Goal: Task Accomplishment & Management: Complete application form

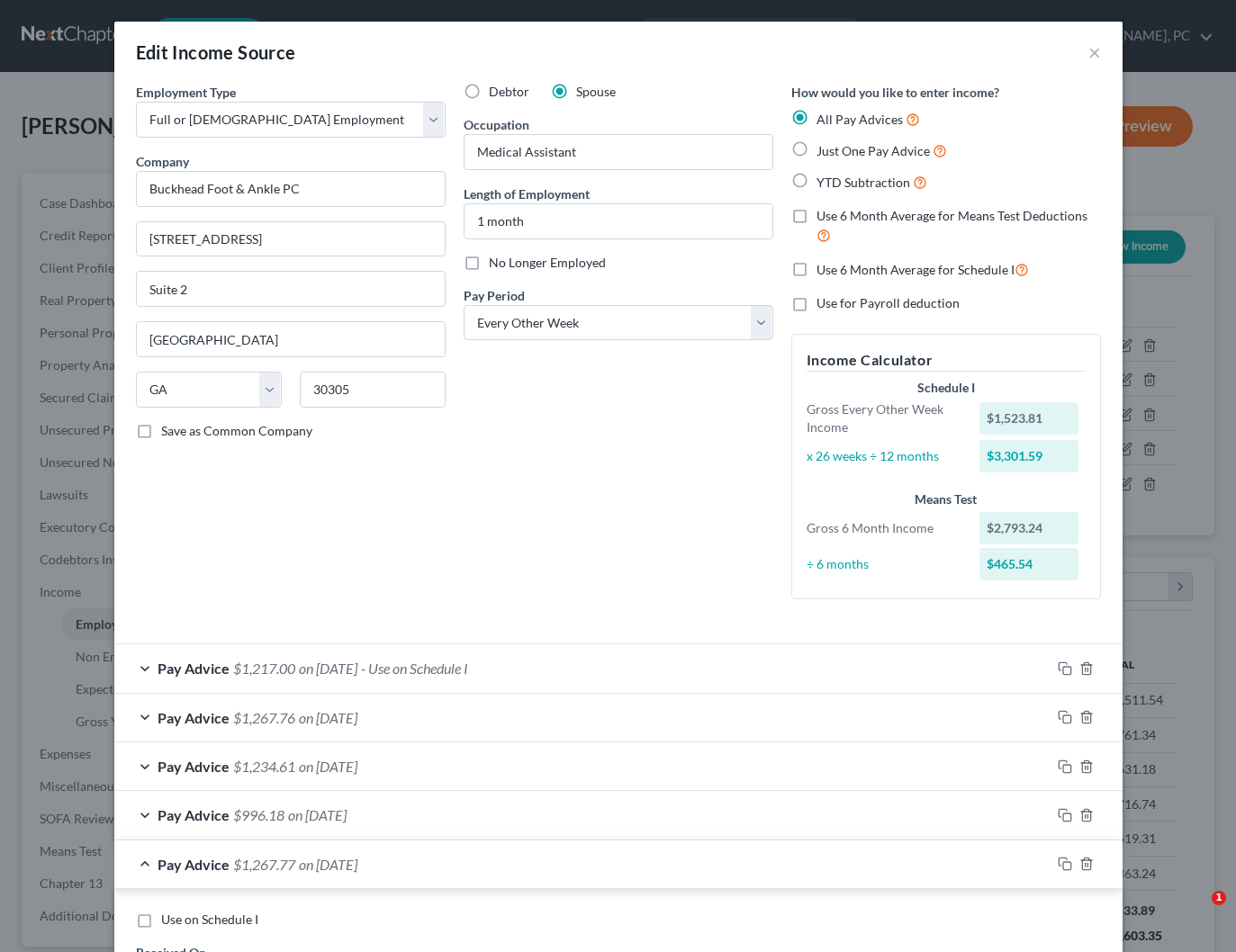
select select "0"
select select "10"
select select "2"
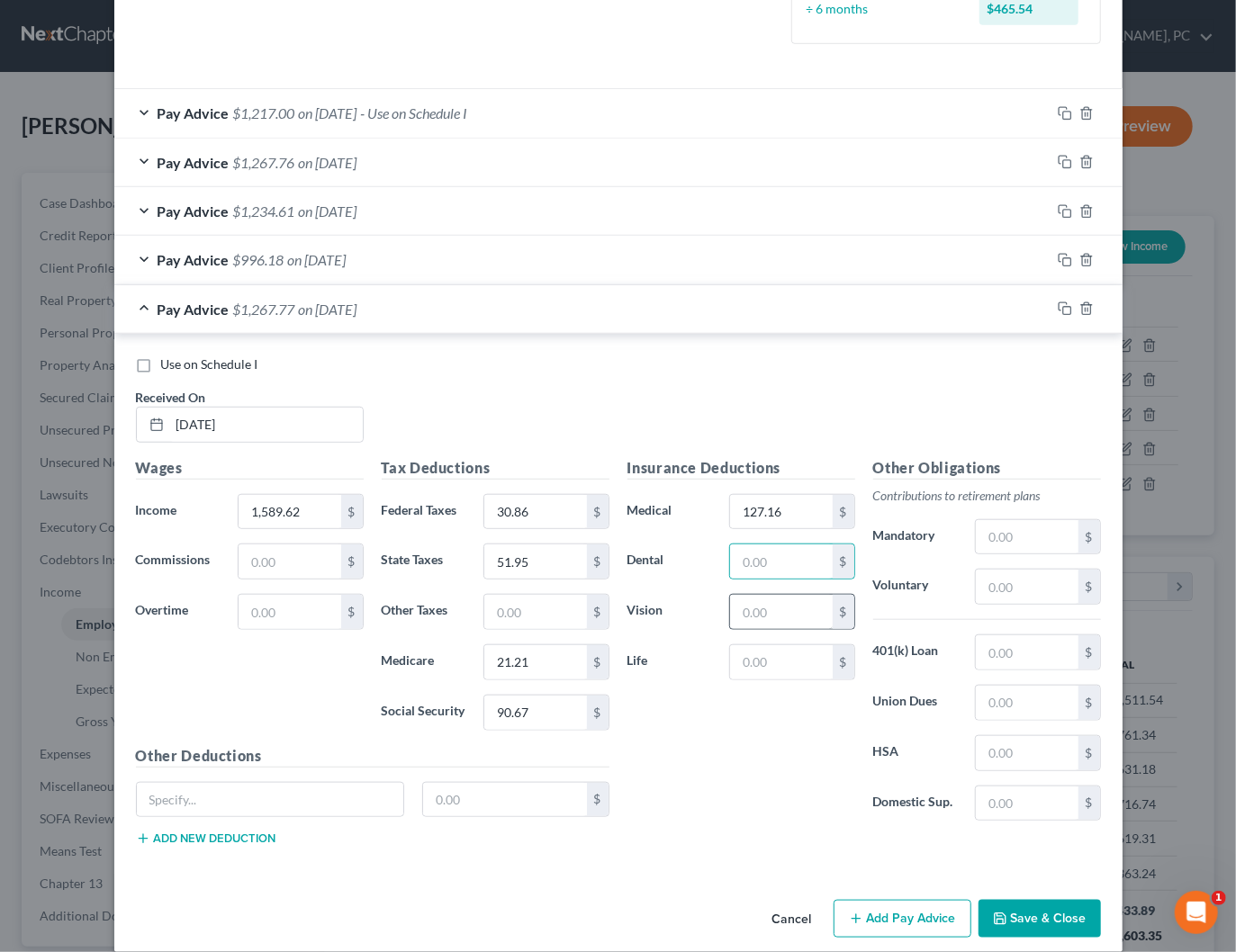
scroll to position [561, 0]
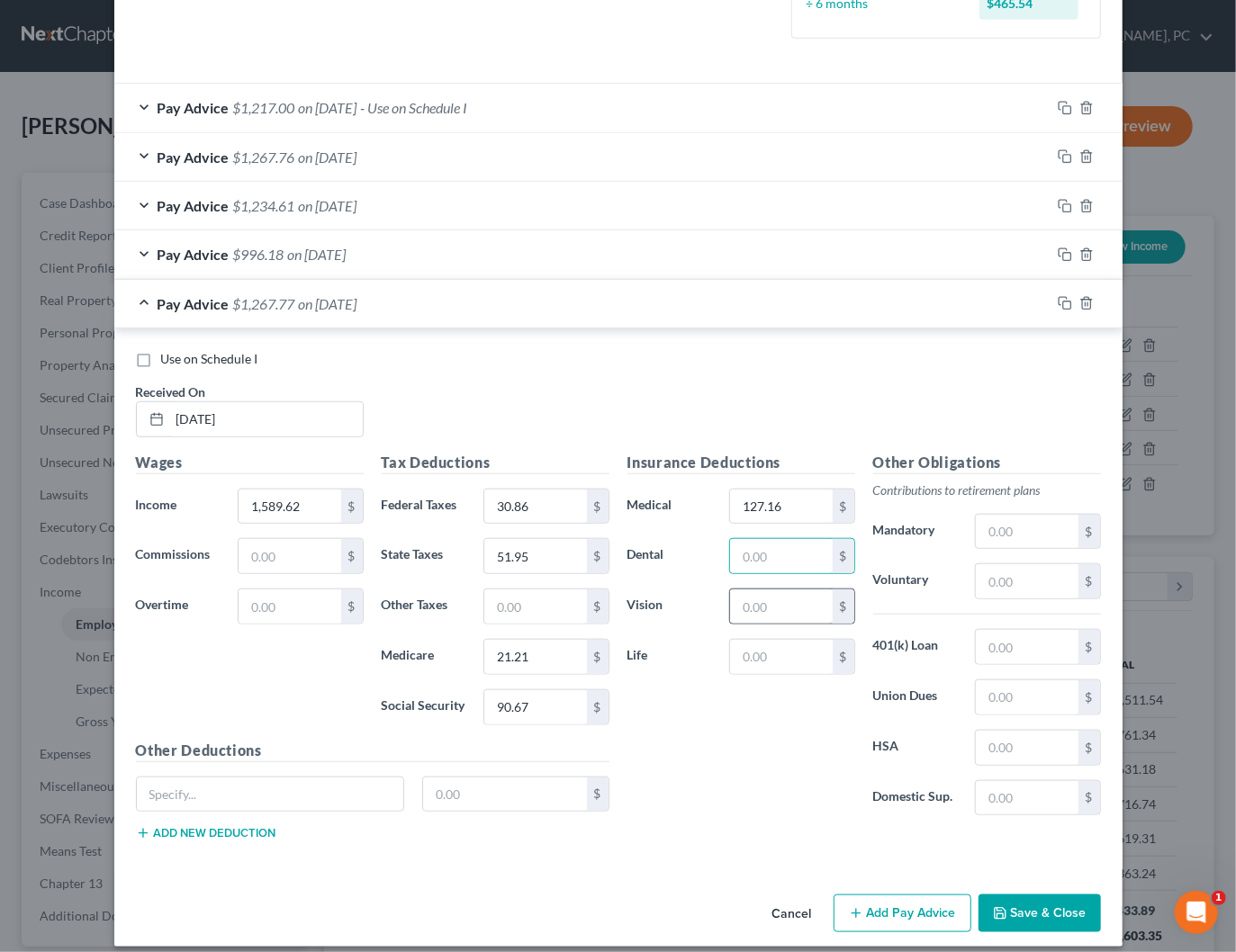
drag, startPoint x: 894, startPoint y: 903, endPoint x: 762, endPoint y: 601, distance: 329.6
click at [894, 903] on button "Add Pay Advice" at bounding box center [902, 914] width 138 height 38
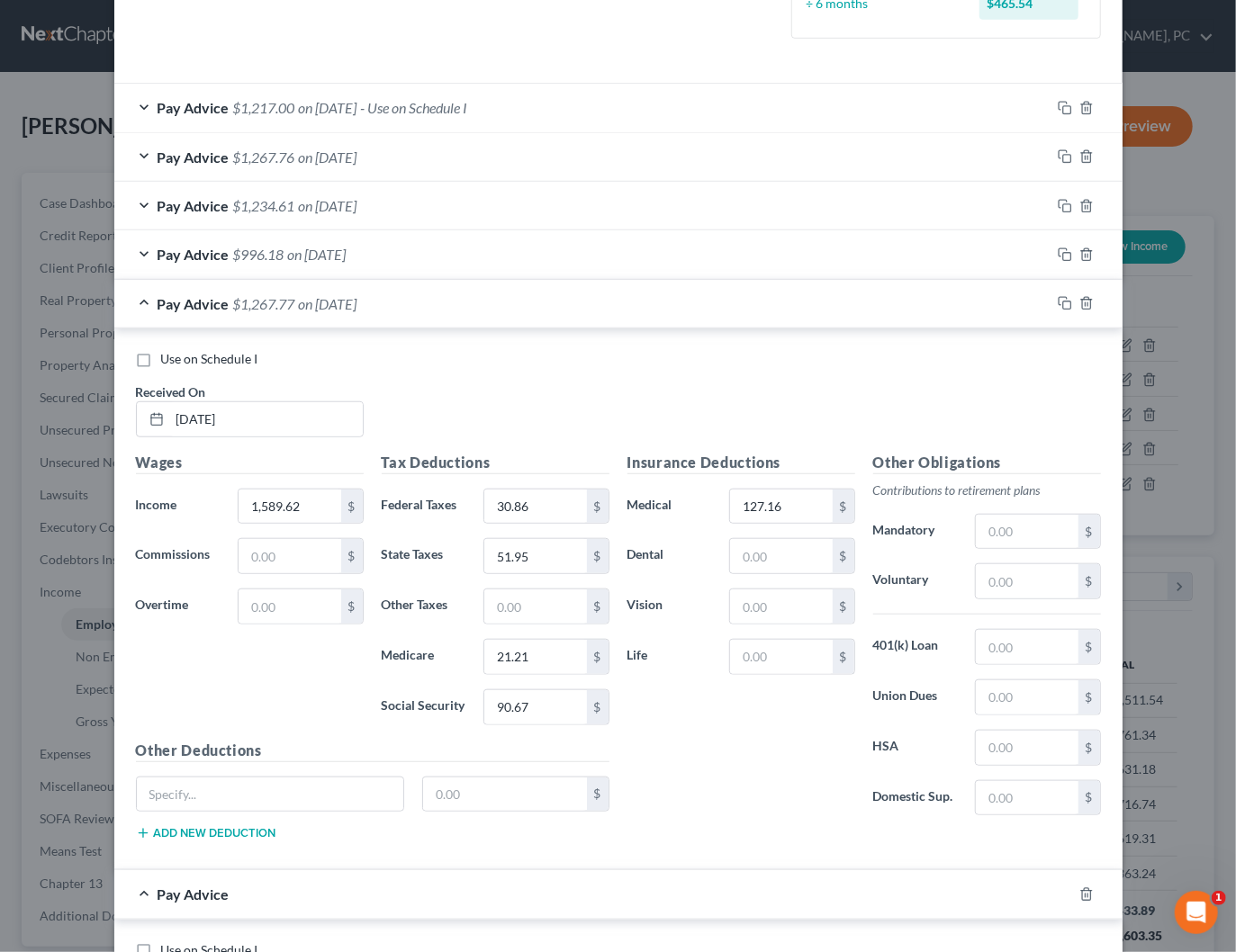
click at [468, 303] on div "Pay Advice $1,267.77 on 08/22/2025" at bounding box center [582, 303] width 936 height 48
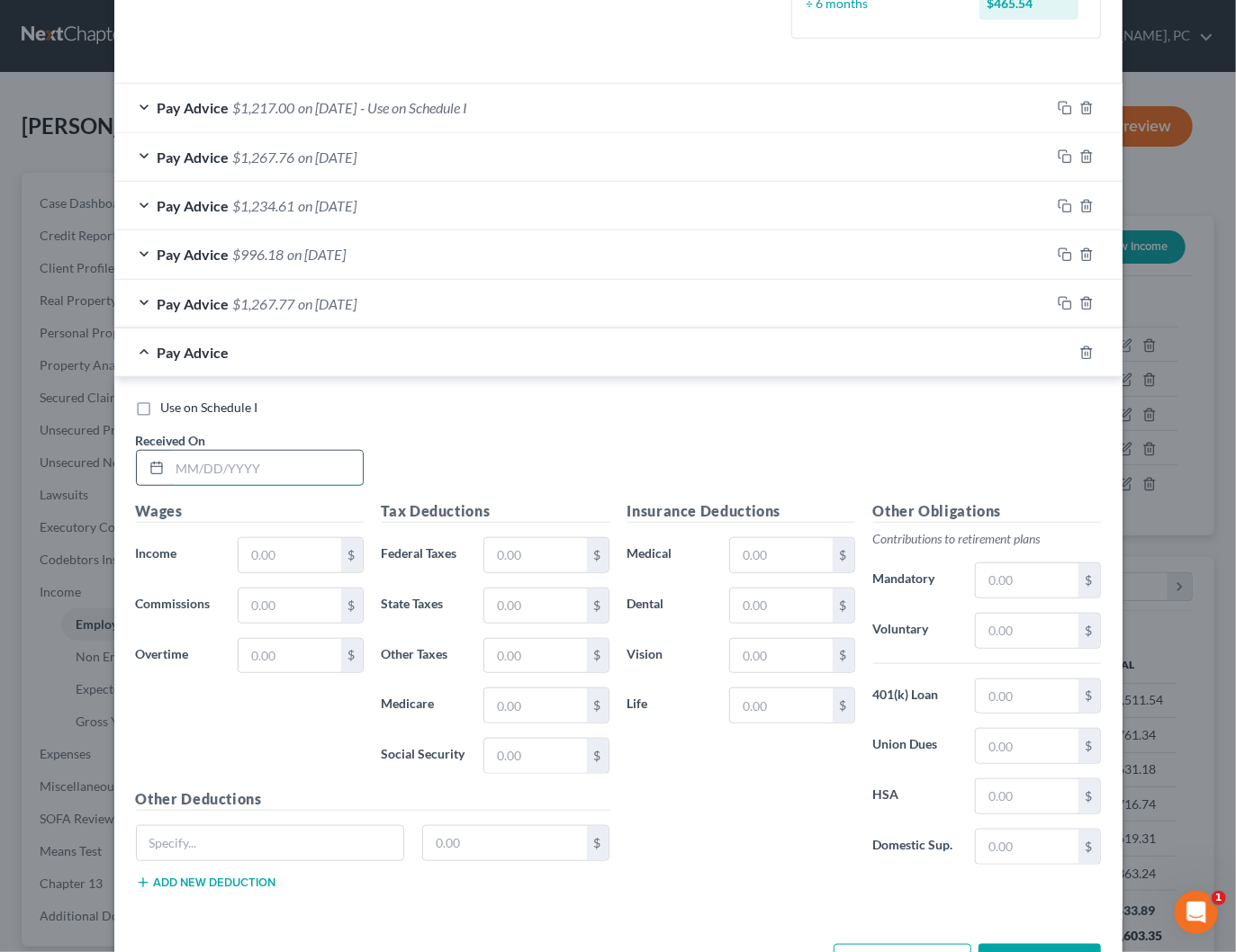
click at [253, 471] on input "text" at bounding box center [266, 468] width 192 height 34
type input "09/05/2025"
type input "1,508.62"
click at [520, 548] on input "text" at bounding box center [535, 555] width 102 height 34
type input "22.76"
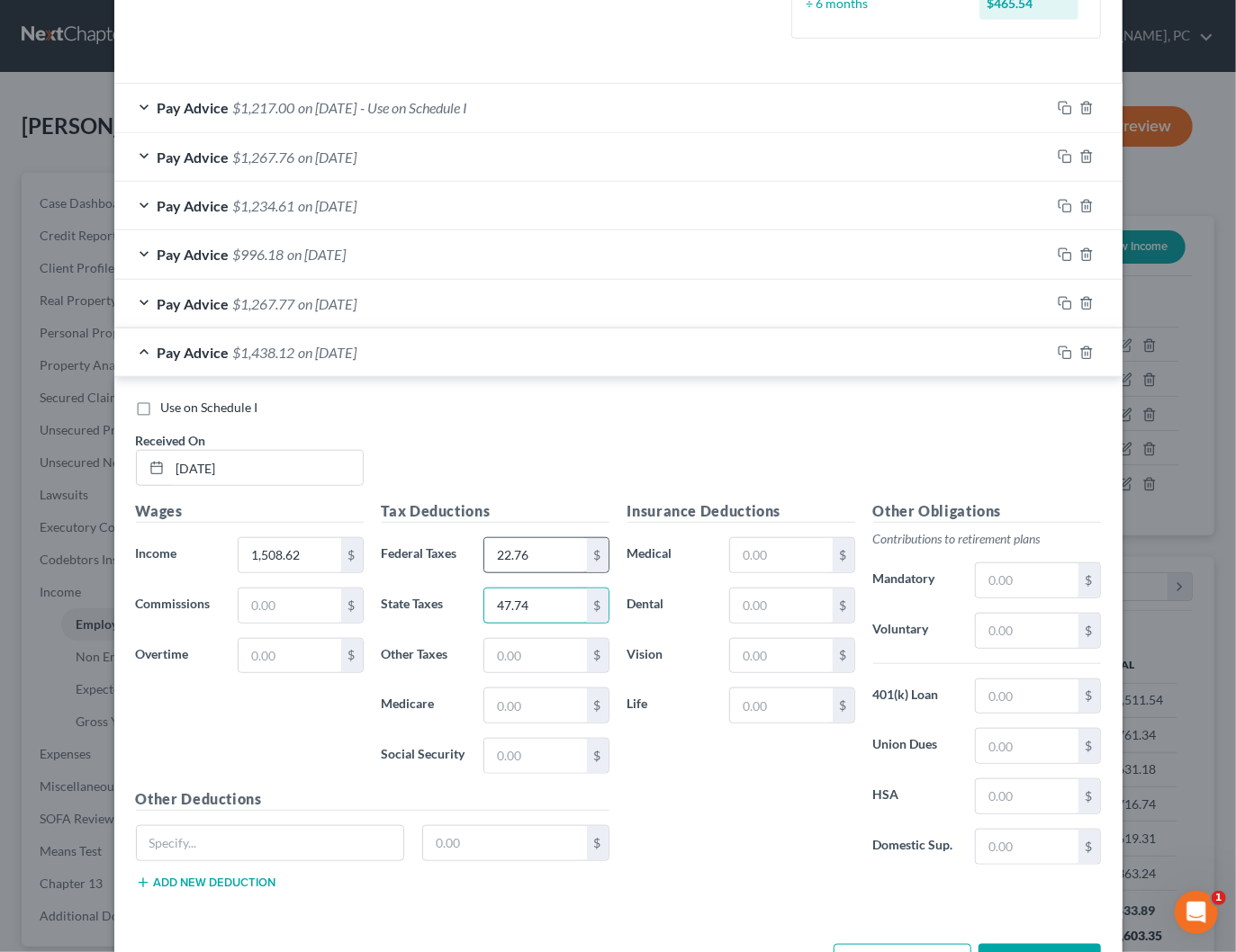
type input "47.74"
type input "20.03"
type input "85.65"
click at [778, 549] on input "text" at bounding box center [780, 555] width 102 height 34
type input "127.16"
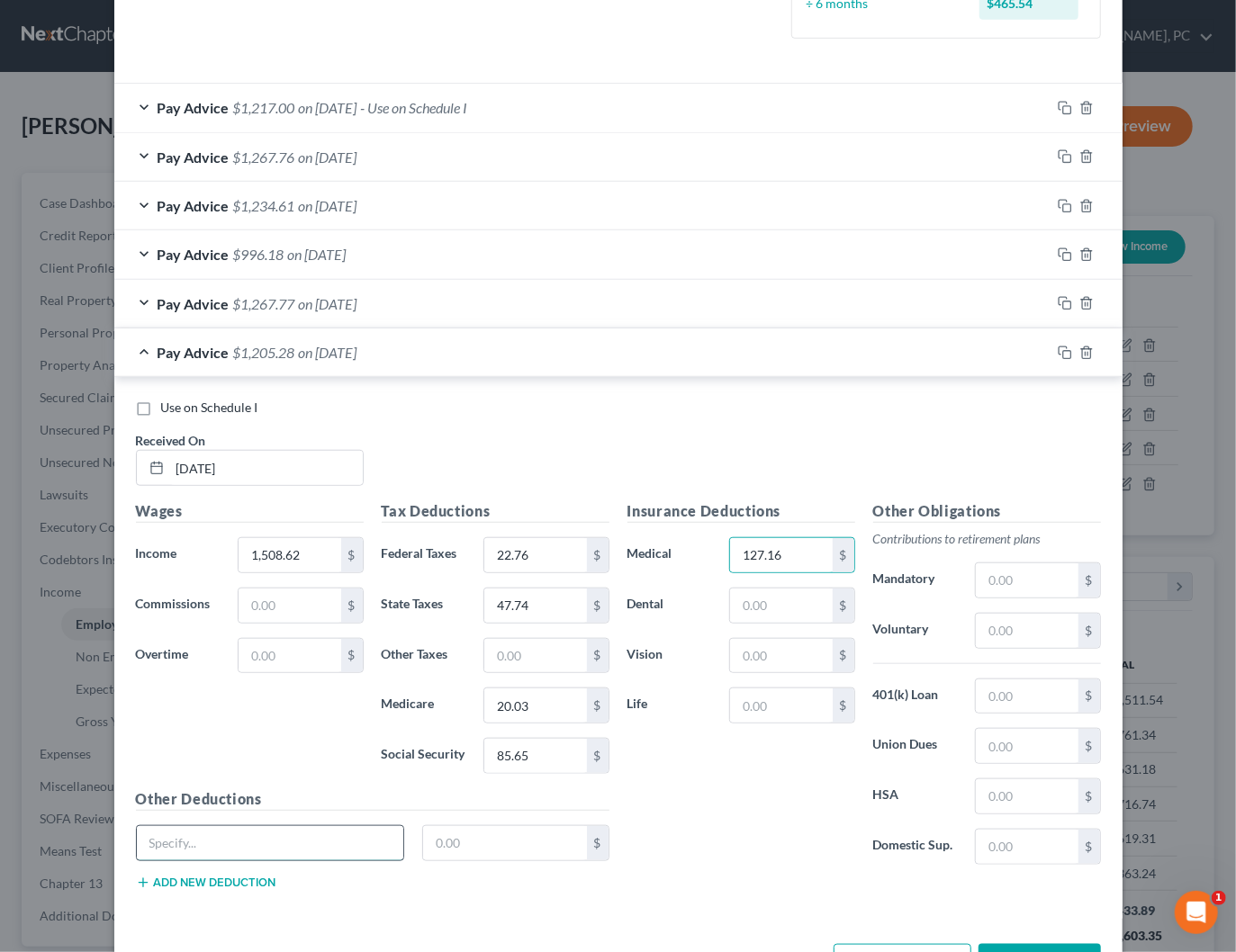
click at [305, 836] on input "text" at bounding box center [270, 843] width 268 height 34
type input "Misc 1T"
type input "50"
click at [712, 773] on div "Insurance Deductions Medical 127.16 $ Dental $ Vision $ Life $" at bounding box center [741, 690] width 246 height 379
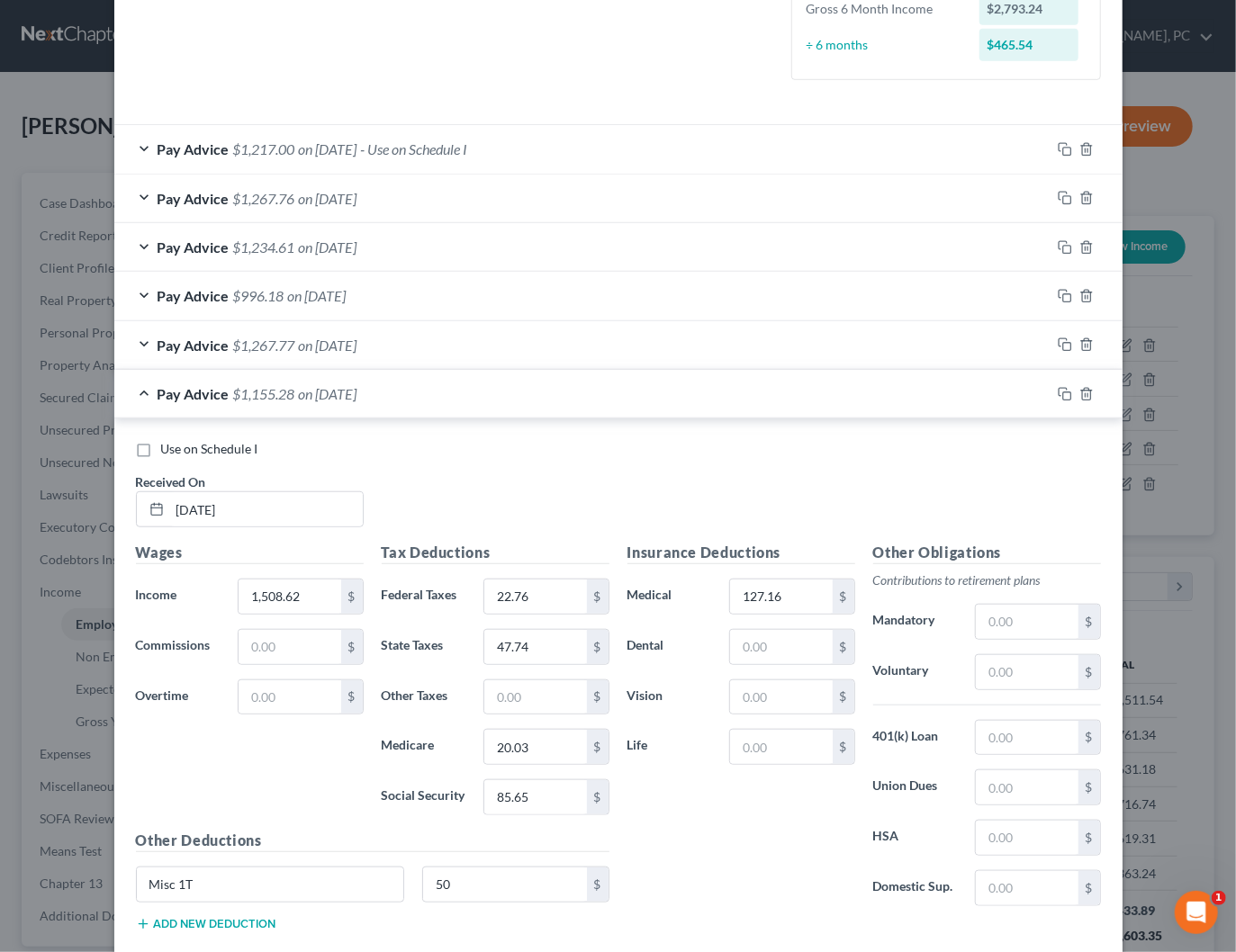
scroll to position [518, 0]
click at [430, 388] on div "Pay Advice $1,155.28 on 09/05/2025" at bounding box center [582, 395] width 936 height 48
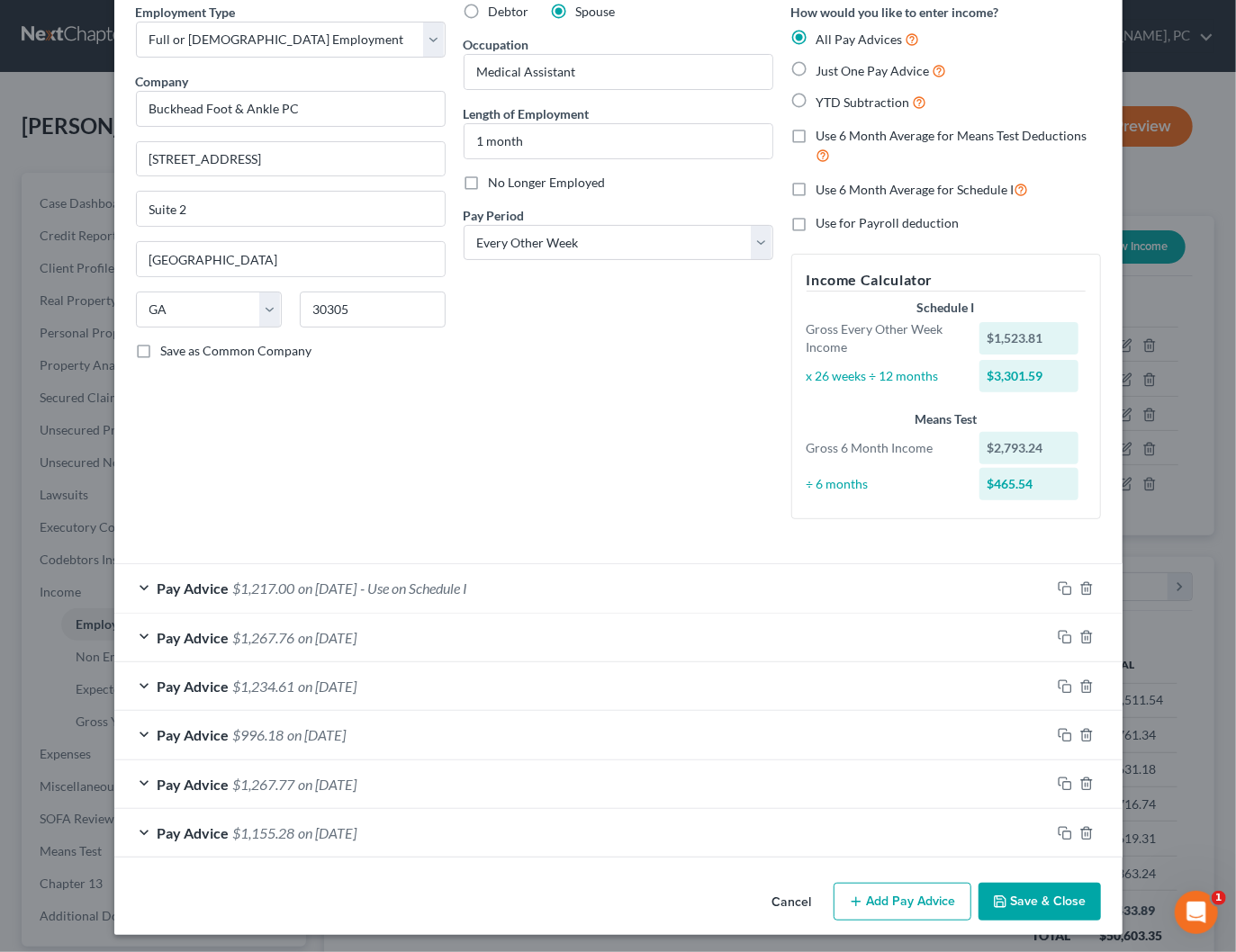
click at [382, 770] on div "Pay Advice $1,267.77 on 08/22/2025" at bounding box center [582, 784] width 936 height 48
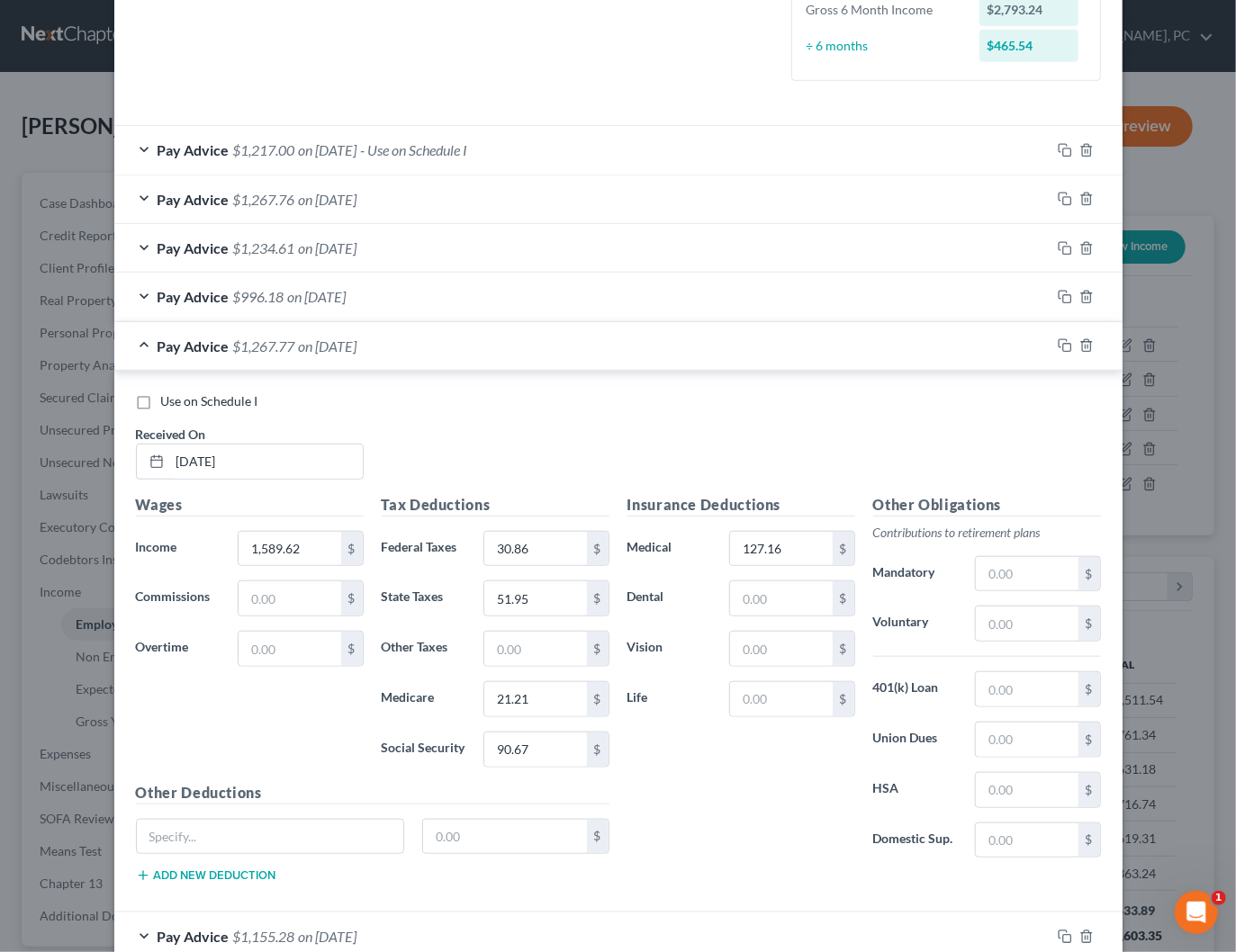
click at [407, 290] on div "Pay Advice $996.18 on 06/13/2025" at bounding box center [582, 296] width 936 height 48
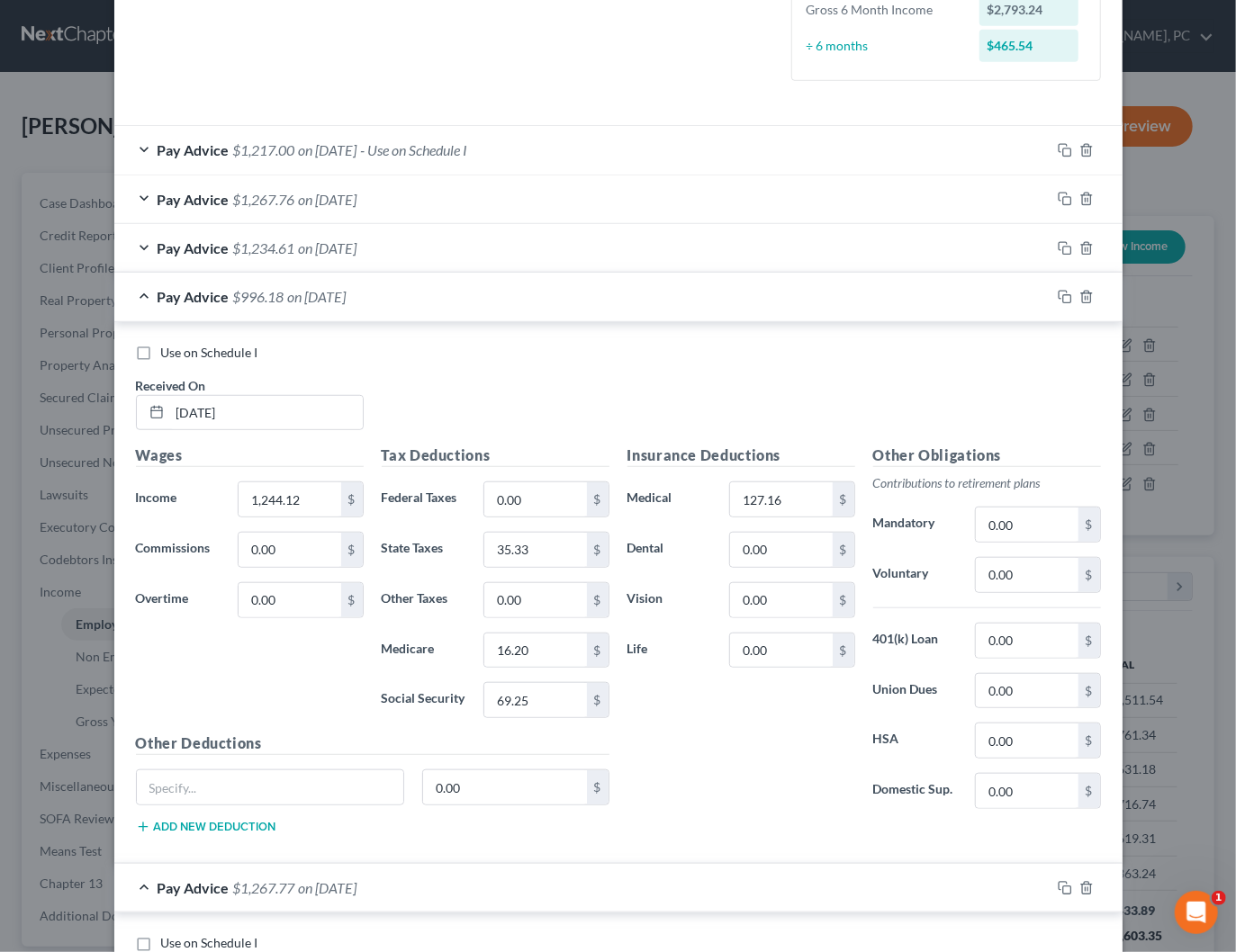
click at [423, 246] on div "Pay Advice $1,234.61 on 06/27/2025" at bounding box center [582, 248] width 936 height 48
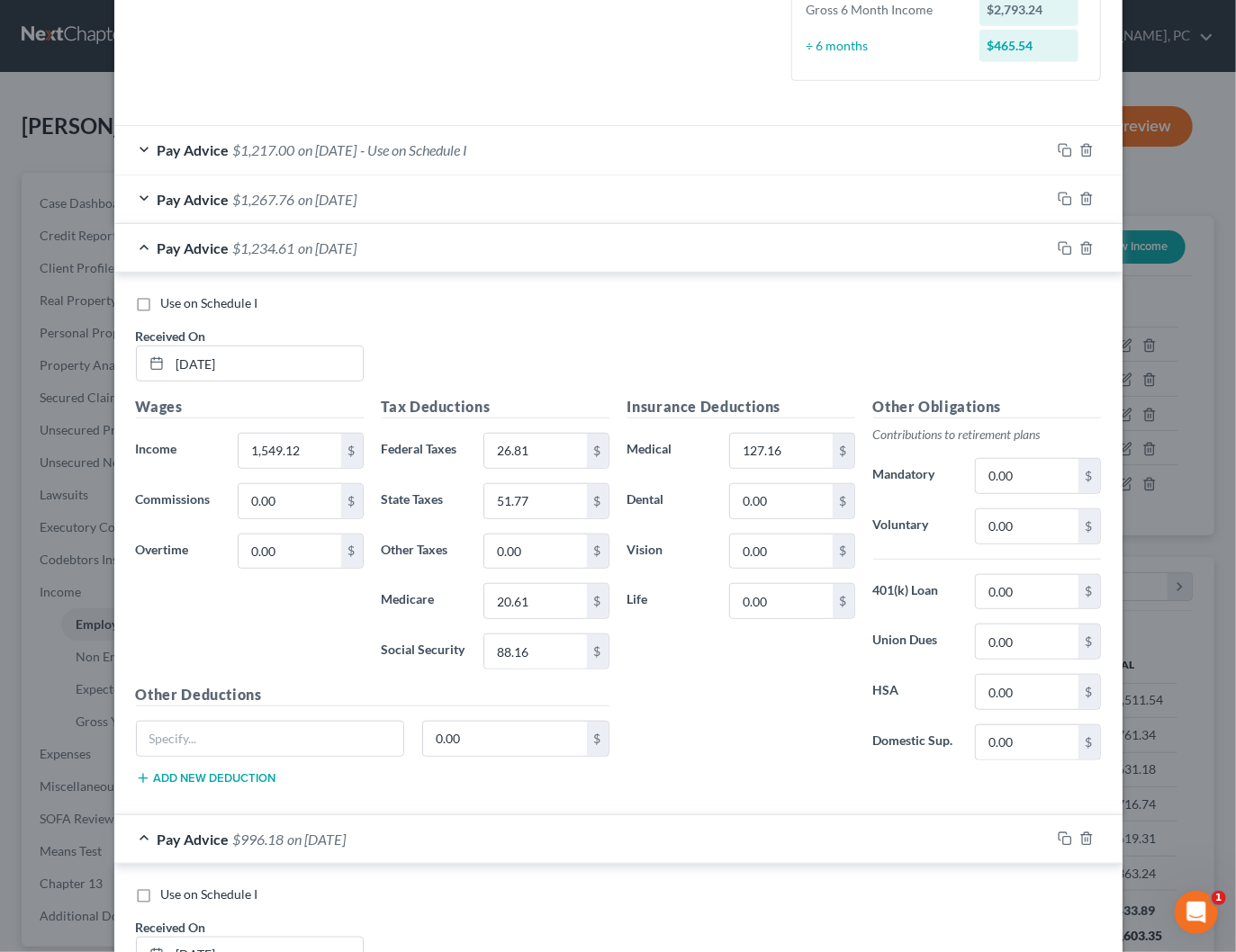
click at [358, 203] on span "on 07/11/2025" at bounding box center [328, 199] width 58 height 17
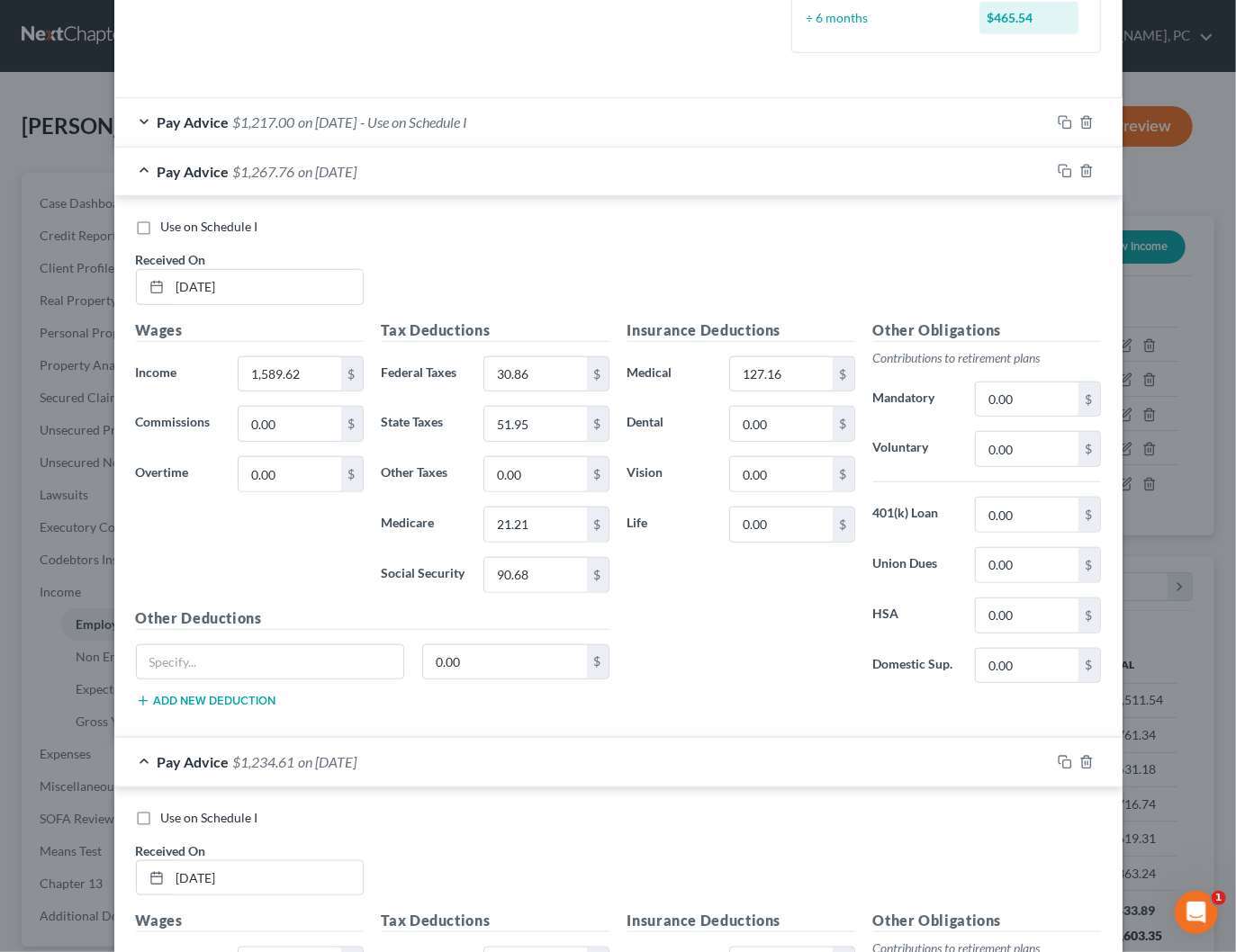
click at [358, 124] on span "on 07/25/2025" at bounding box center [328, 122] width 58 height 17
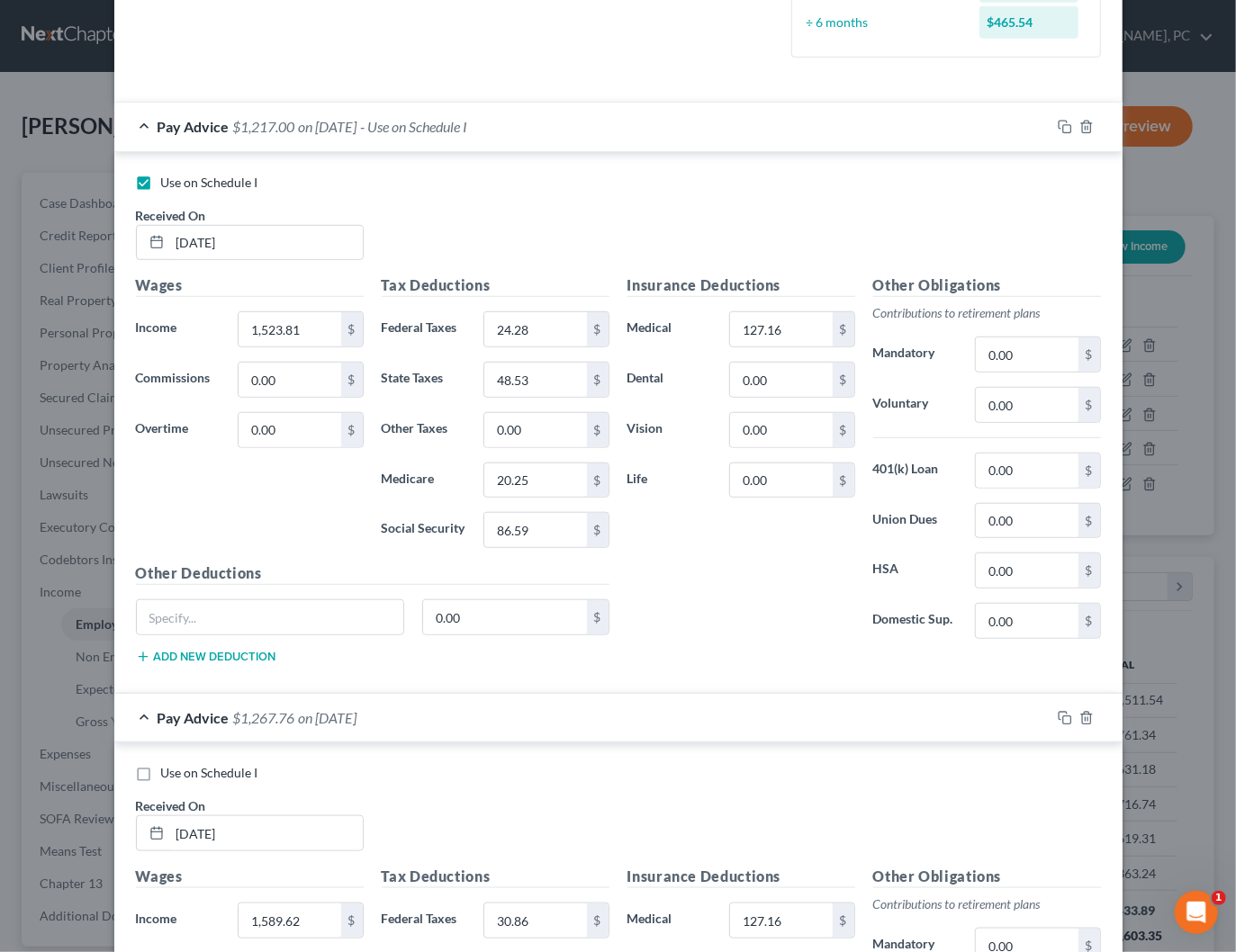
click at [358, 124] on span "on 07/25/2025" at bounding box center [328, 126] width 58 height 17
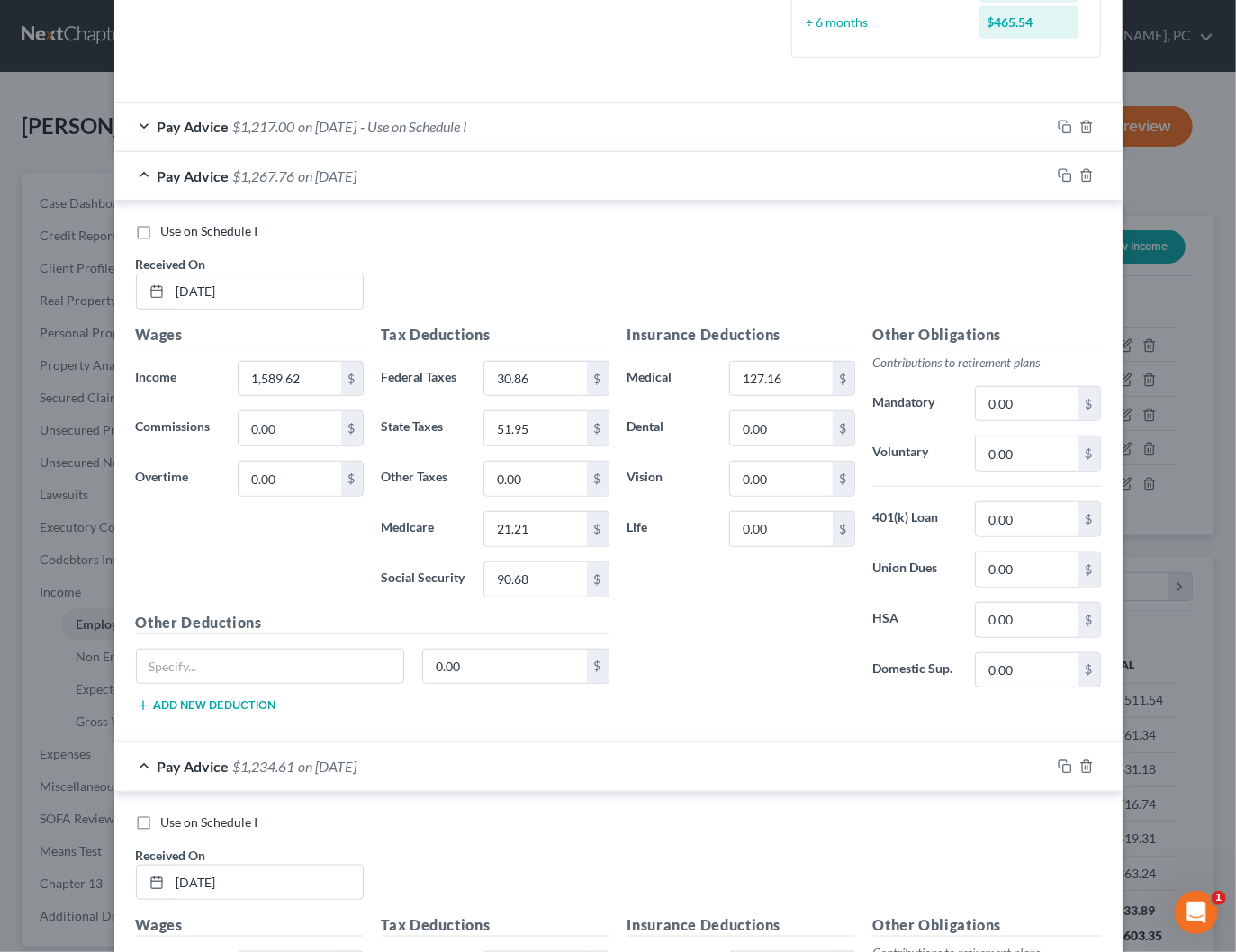
scroll to position [543, 0]
click at [226, 230] on span "Use on Schedule I" at bounding box center [210, 230] width 97 height 15
click at [180, 230] on input "Use on Schedule I" at bounding box center [173, 227] width 12 height 12
checkbox input "true"
click at [512, 186] on div "Pay Advice $1,267.76 on 07/11/2025 - Use on Schedule I" at bounding box center [582, 175] width 936 height 48
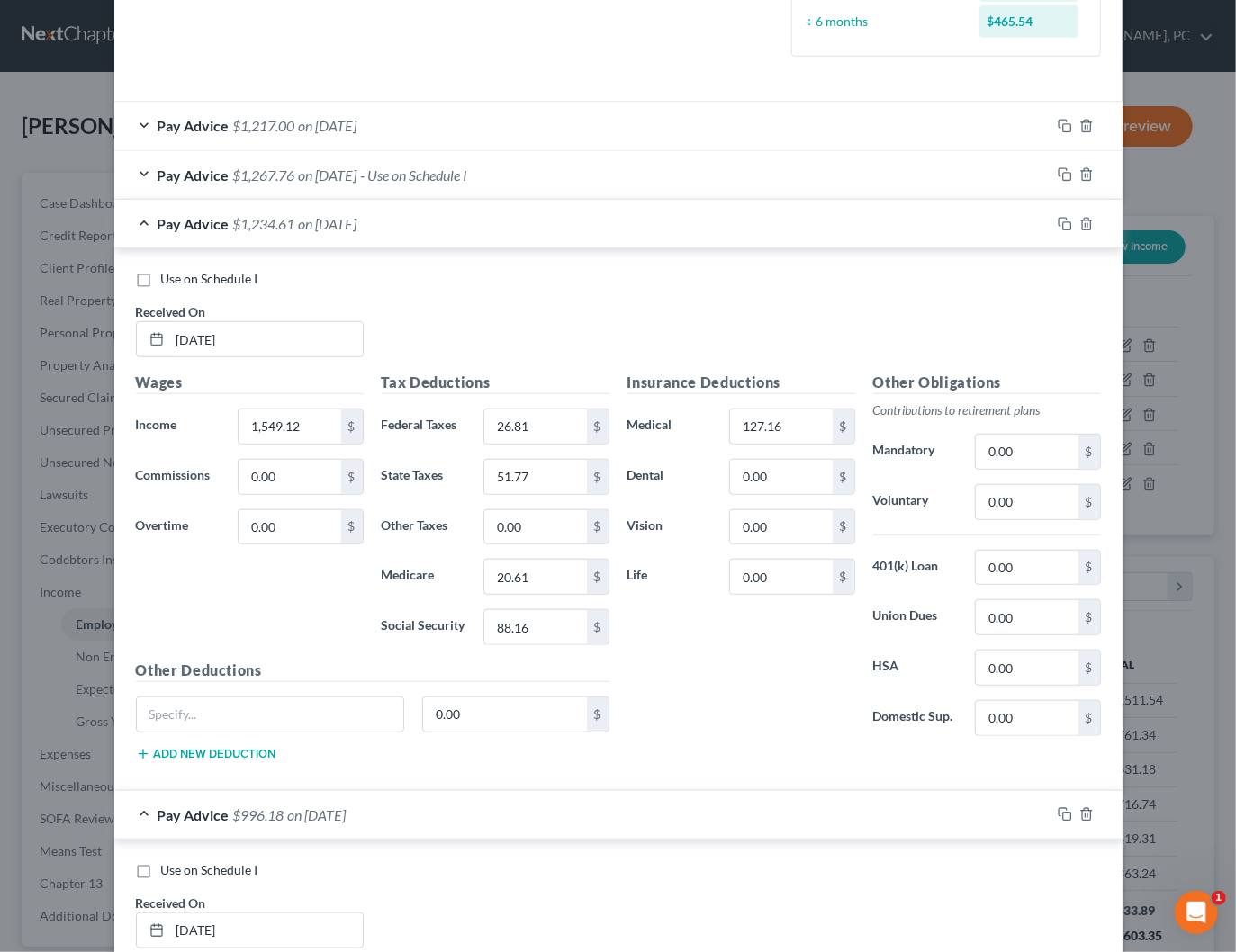
click at [535, 215] on div "Pay Advice $1,234.61 on 06/27/2025" at bounding box center [582, 223] width 936 height 48
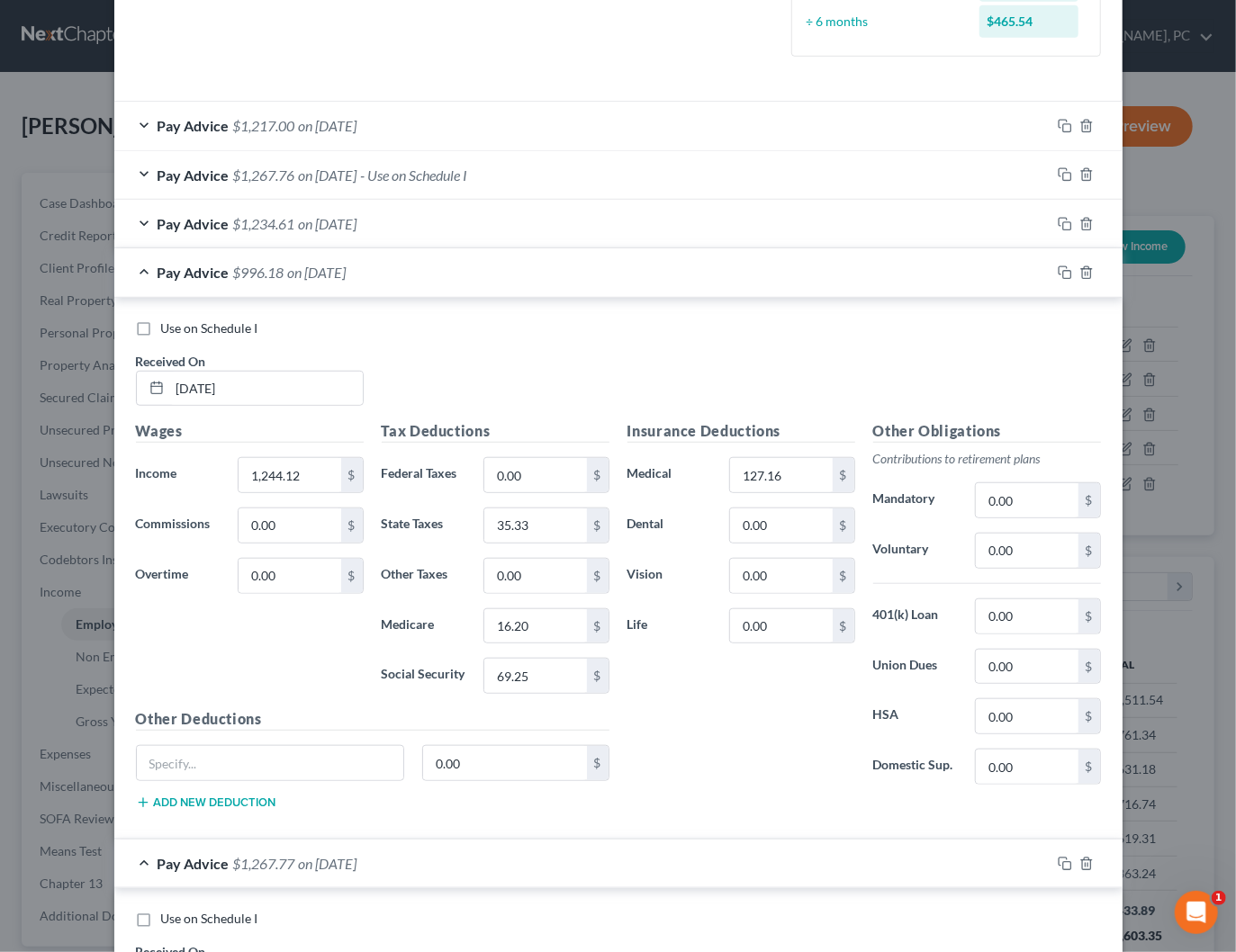
click at [470, 263] on div "Pay Advice $996.18 on 06/13/2025" at bounding box center [582, 272] width 936 height 48
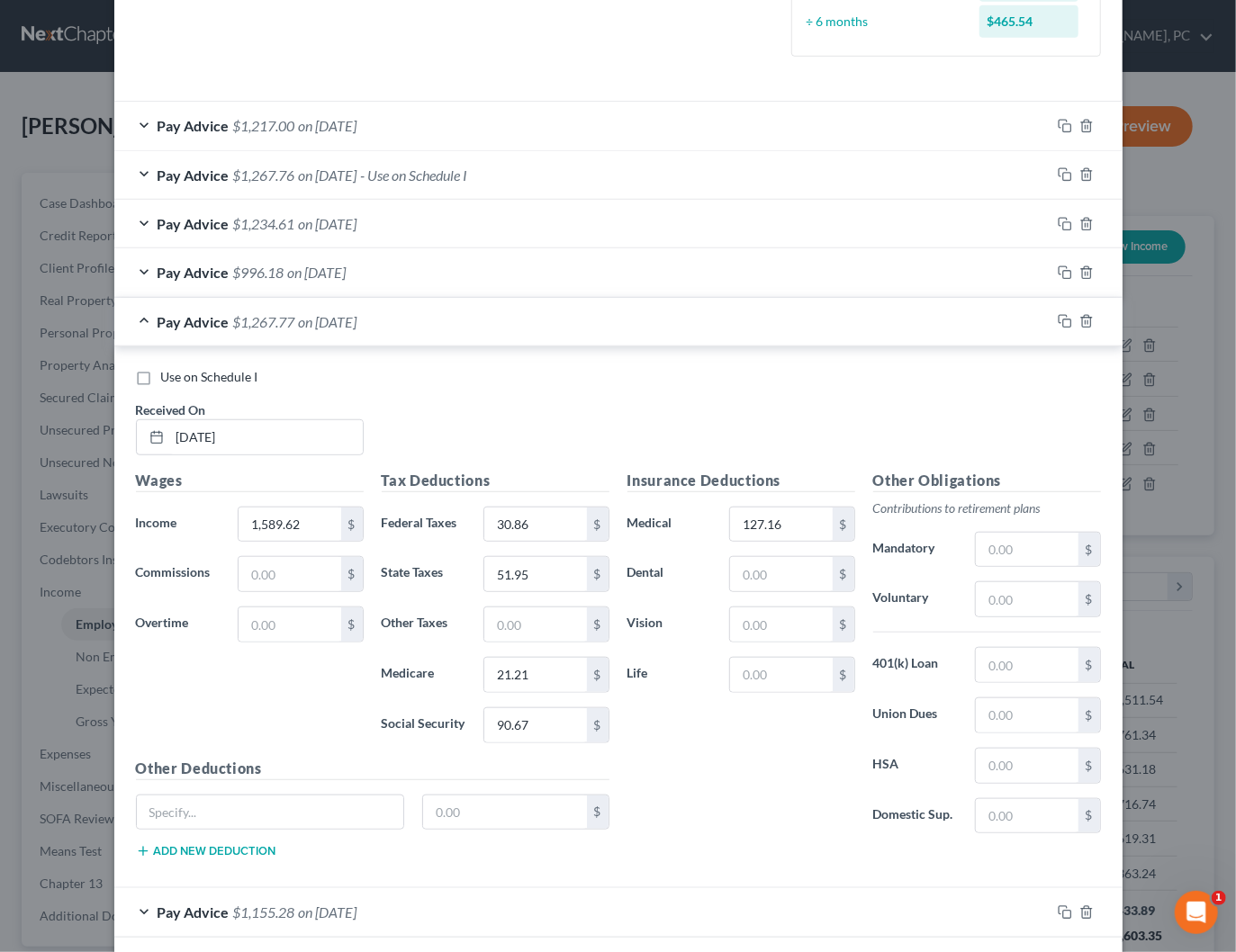
click at [420, 166] on span "- Use on Schedule I" at bounding box center [415, 174] width 107 height 17
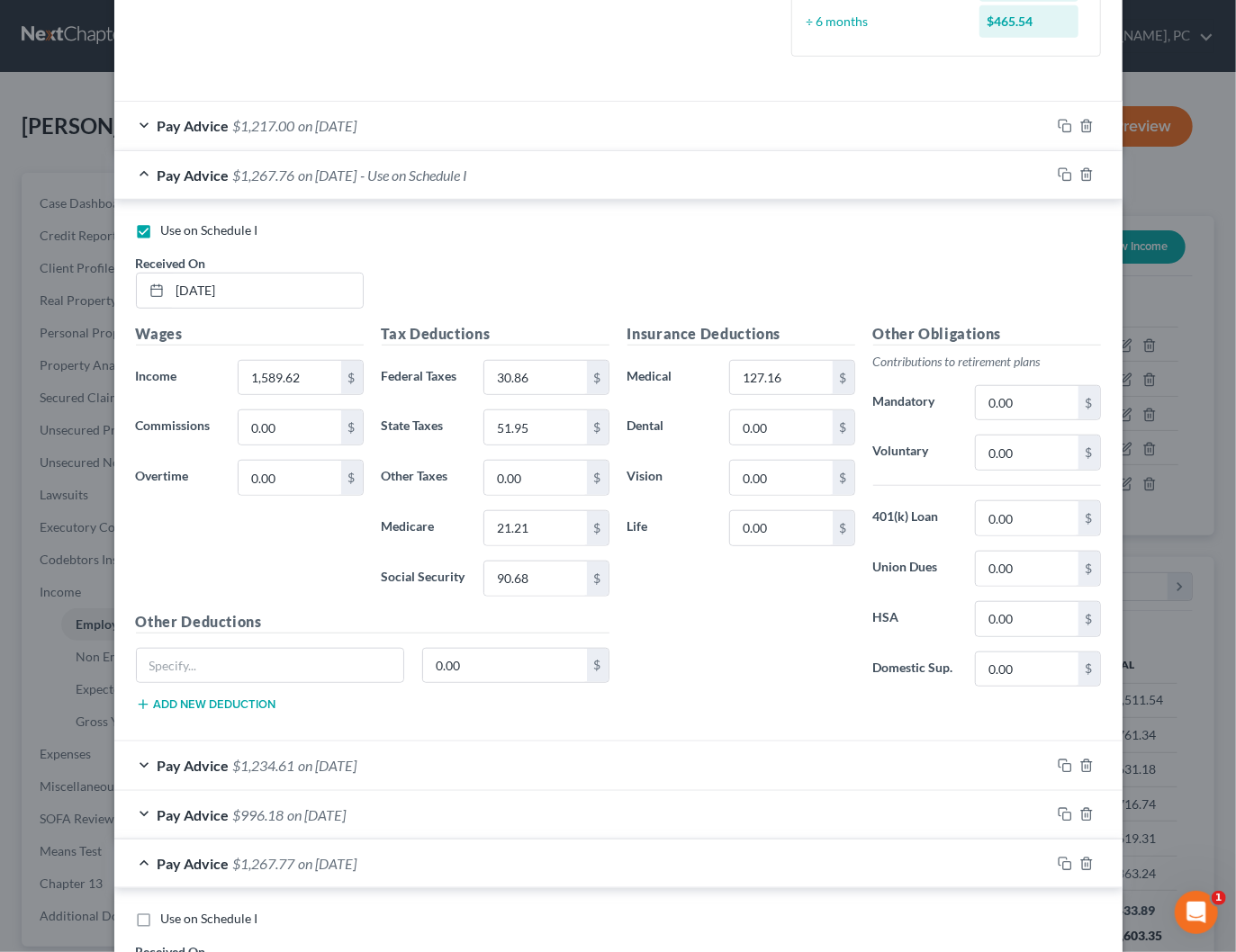
click at [420, 166] on span "- Use on Schedule I" at bounding box center [415, 174] width 107 height 17
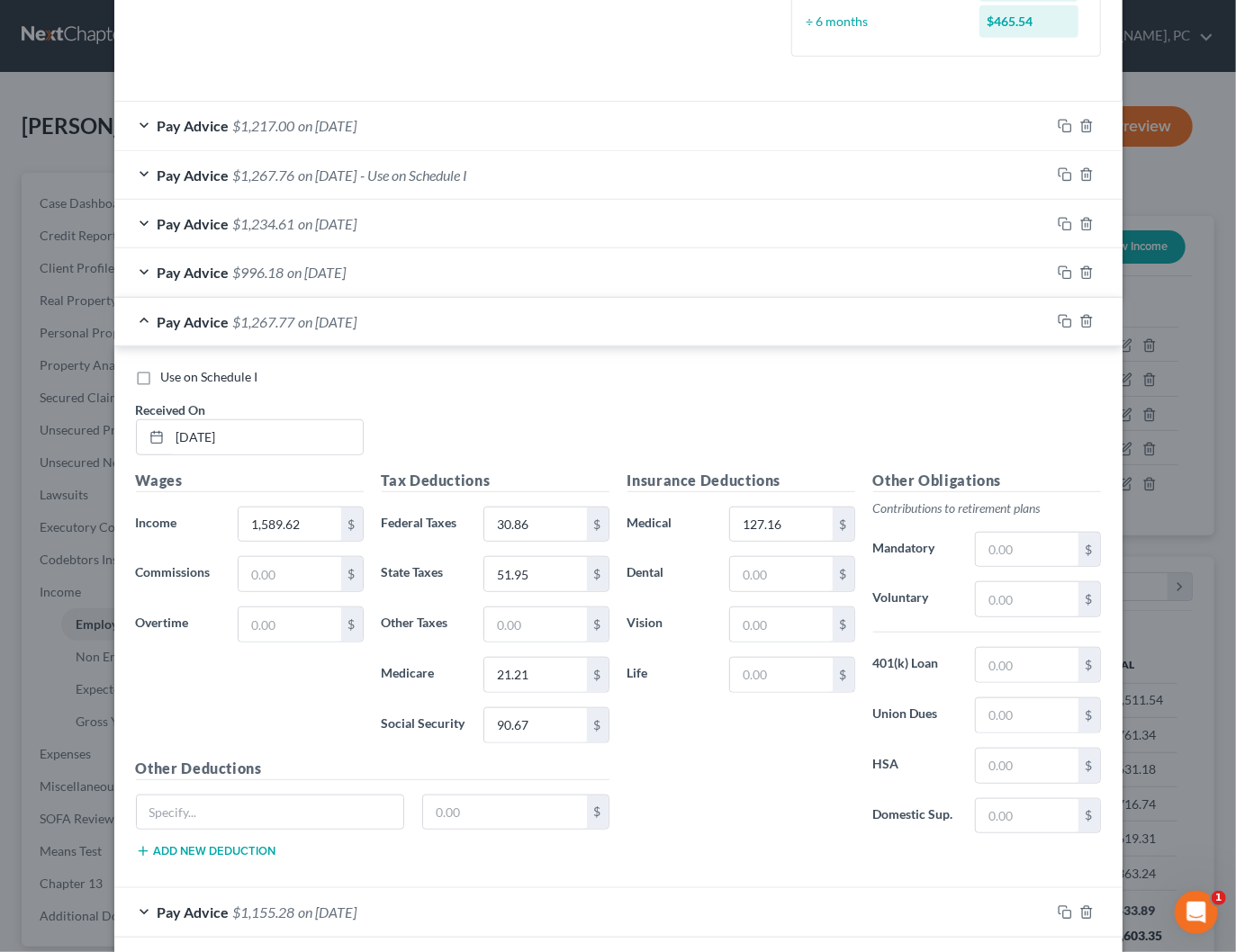
click at [229, 373] on span "Use on Schedule I" at bounding box center [210, 377] width 97 height 15
click at [180, 373] on input "Use on Schedule I" at bounding box center [173, 374] width 12 height 12
checkbox input "true"
click at [525, 325] on div "Pay Advice $1,267.77 on 08/22/2025 - Use on Schedule I" at bounding box center [582, 321] width 936 height 48
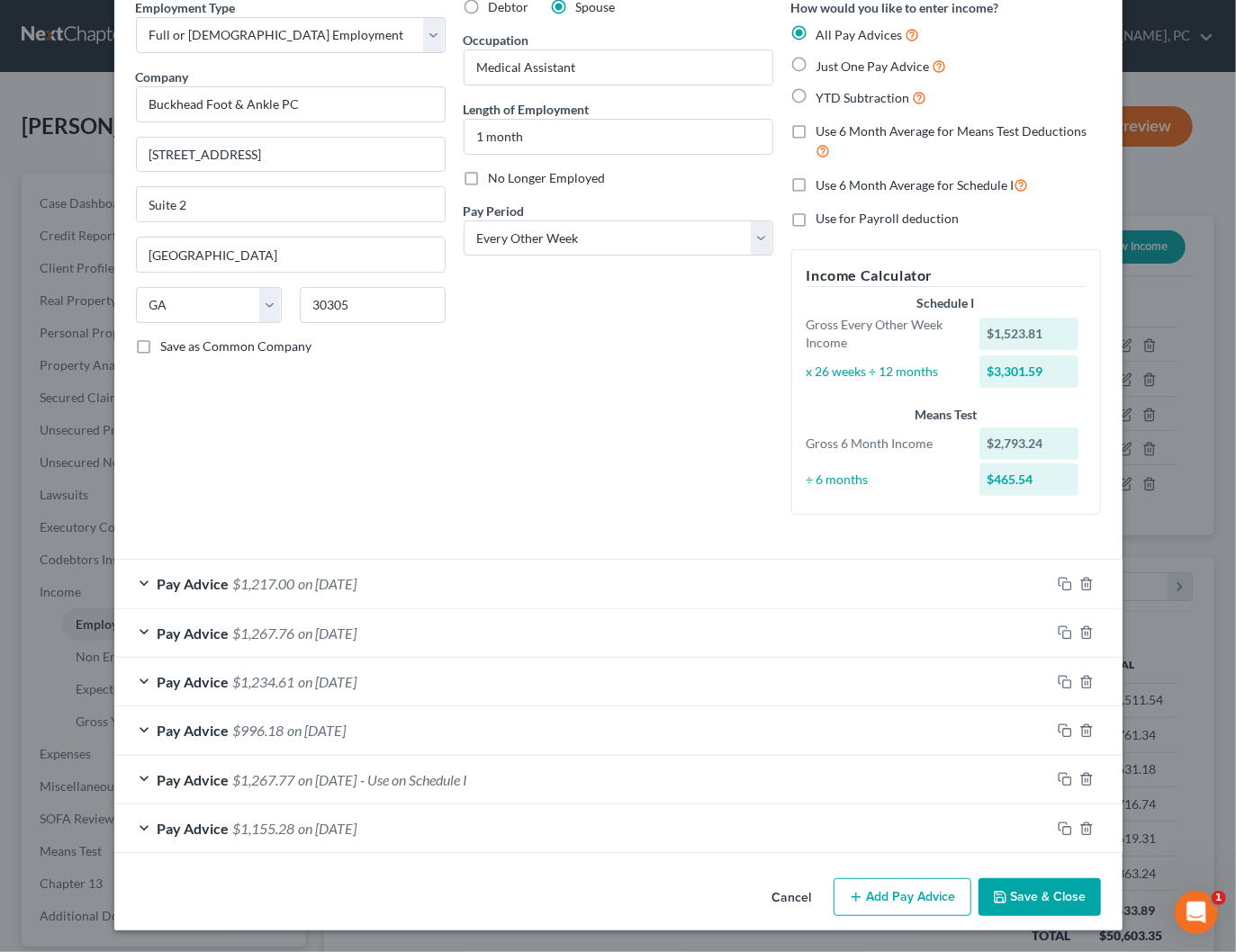
scroll to position [80, 0]
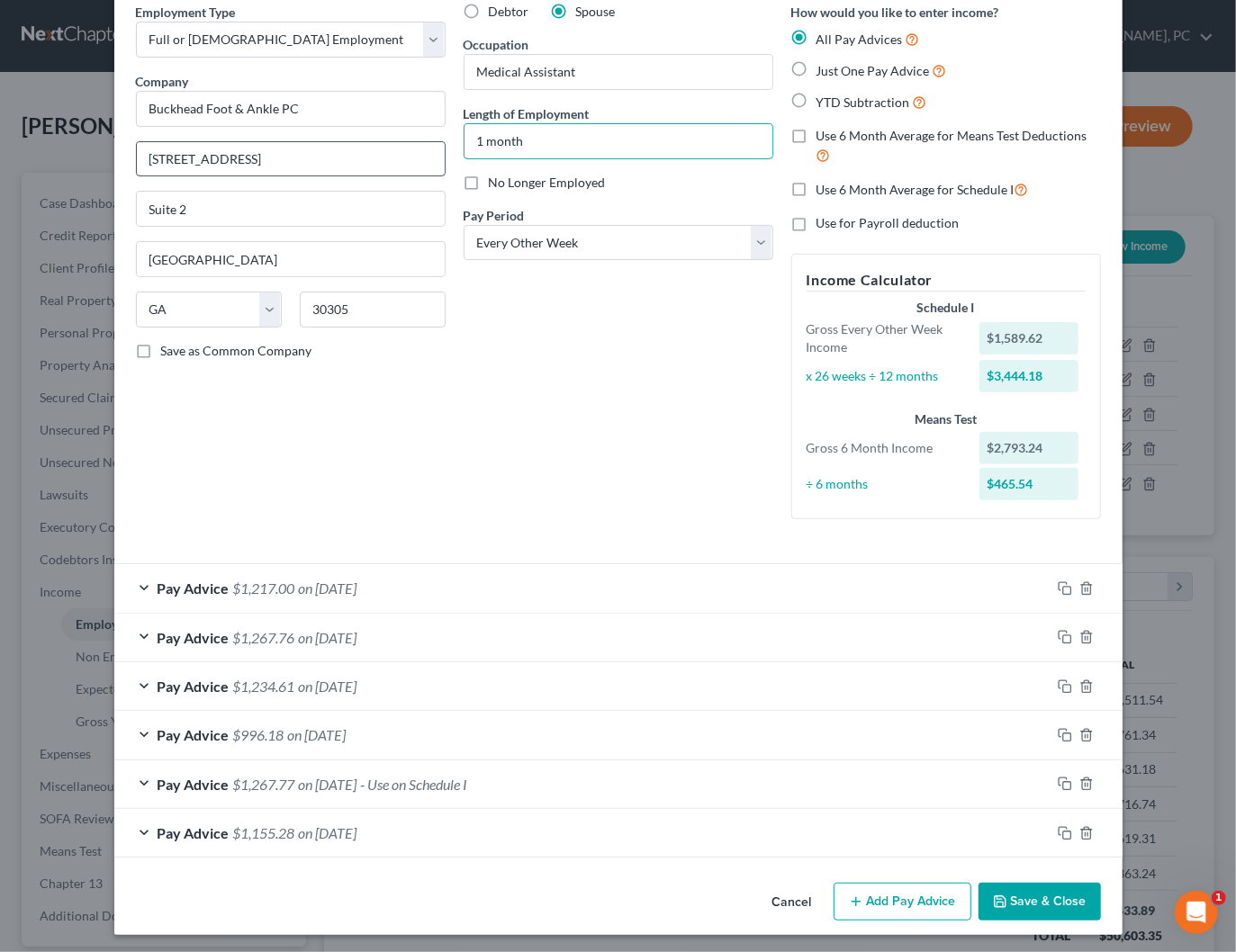
drag, startPoint x: 480, startPoint y: 139, endPoint x: 435, endPoint y: 139, distance: 45.0
click at [434, 138] on div "Employment Type * Select Full or Part Time Employment Self Employment Company *…" at bounding box center [618, 276] width 983 height 546
click at [570, 142] on input "4 month" at bounding box center [618, 142] width 308 height 34
type input "4 months"
click at [630, 424] on div "Debtor Spouse Occupation Medical Assistant Length of Employment 4 months No Lon…" at bounding box center [618, 268] width 328 height 531
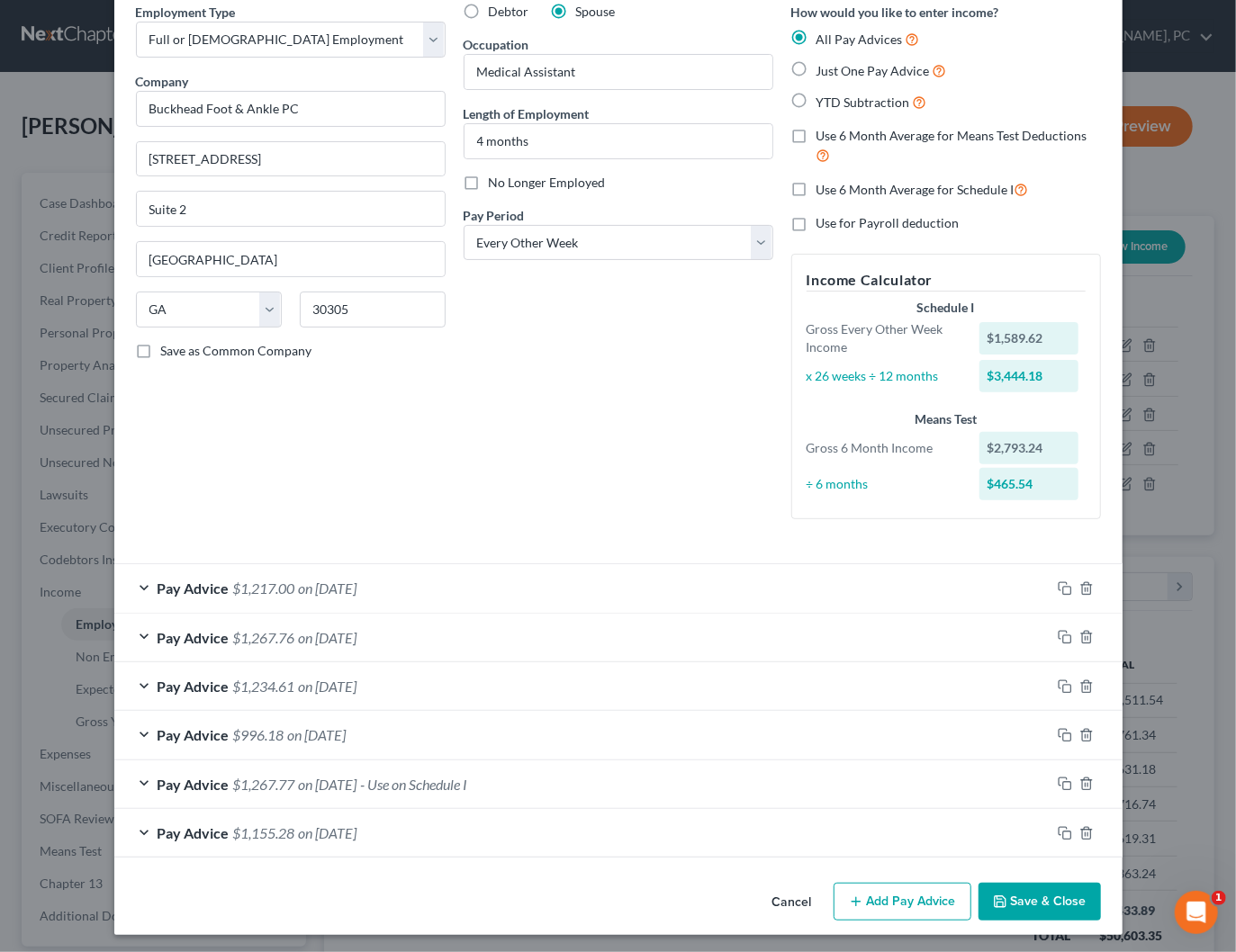
click at [1050, 901] on button "Save & Close" at bounding box center [1039, 902] width 123 height 38
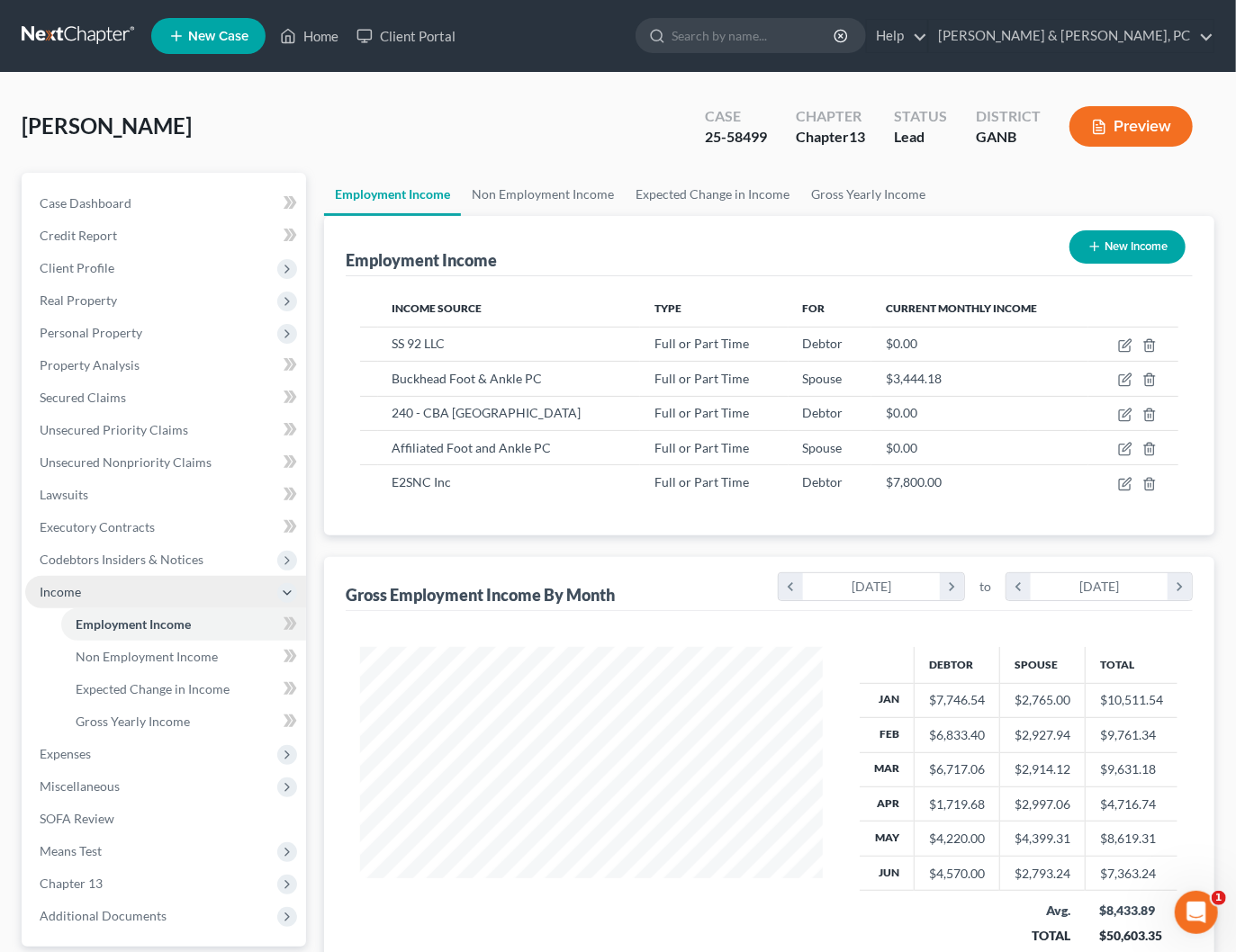
click at [154, 581] on span "Income" at bounding box center [165, 593] width 280 height 33
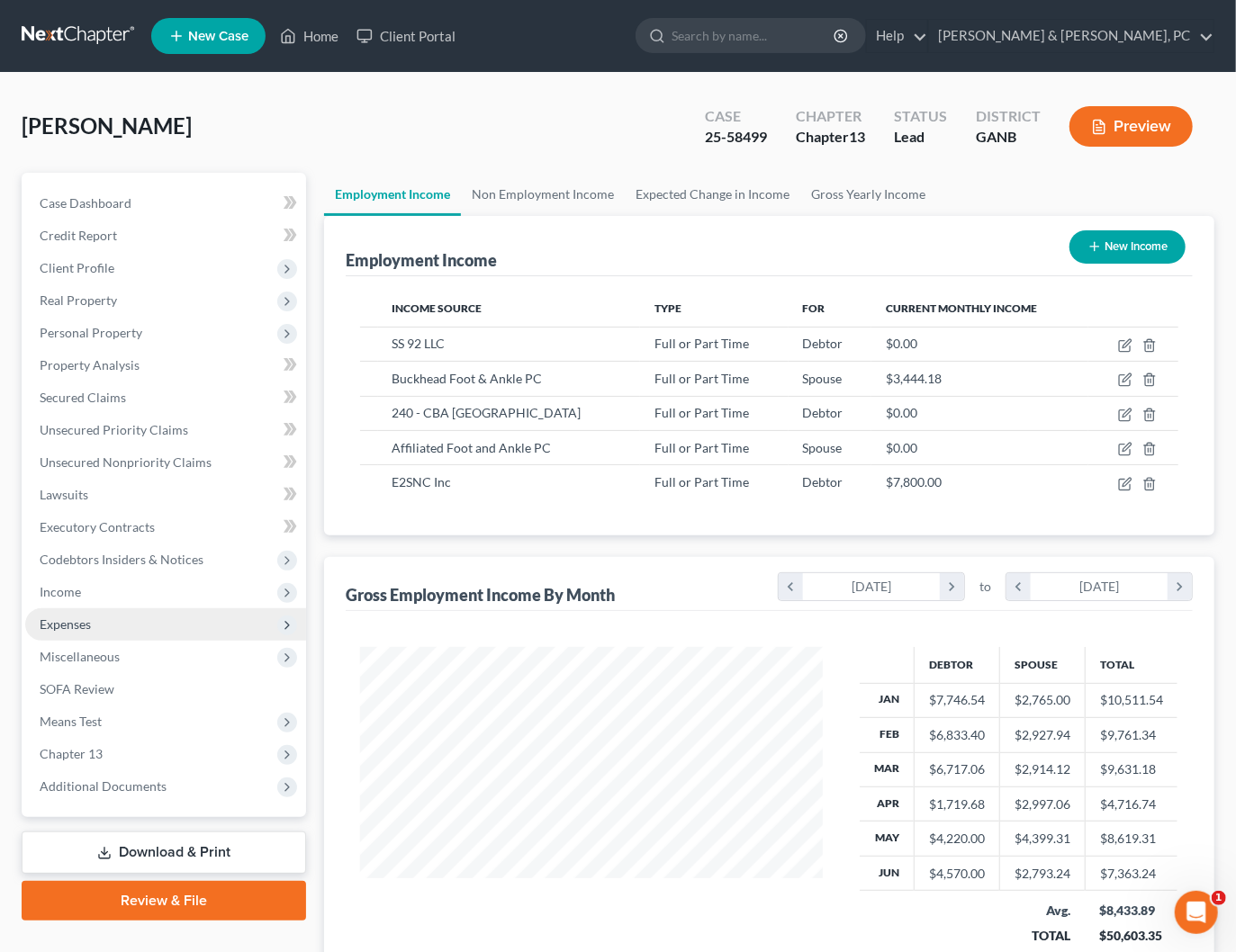
click at [81, 621] on span "Expenses" at bounding box center [65, 623] width 52 height 15
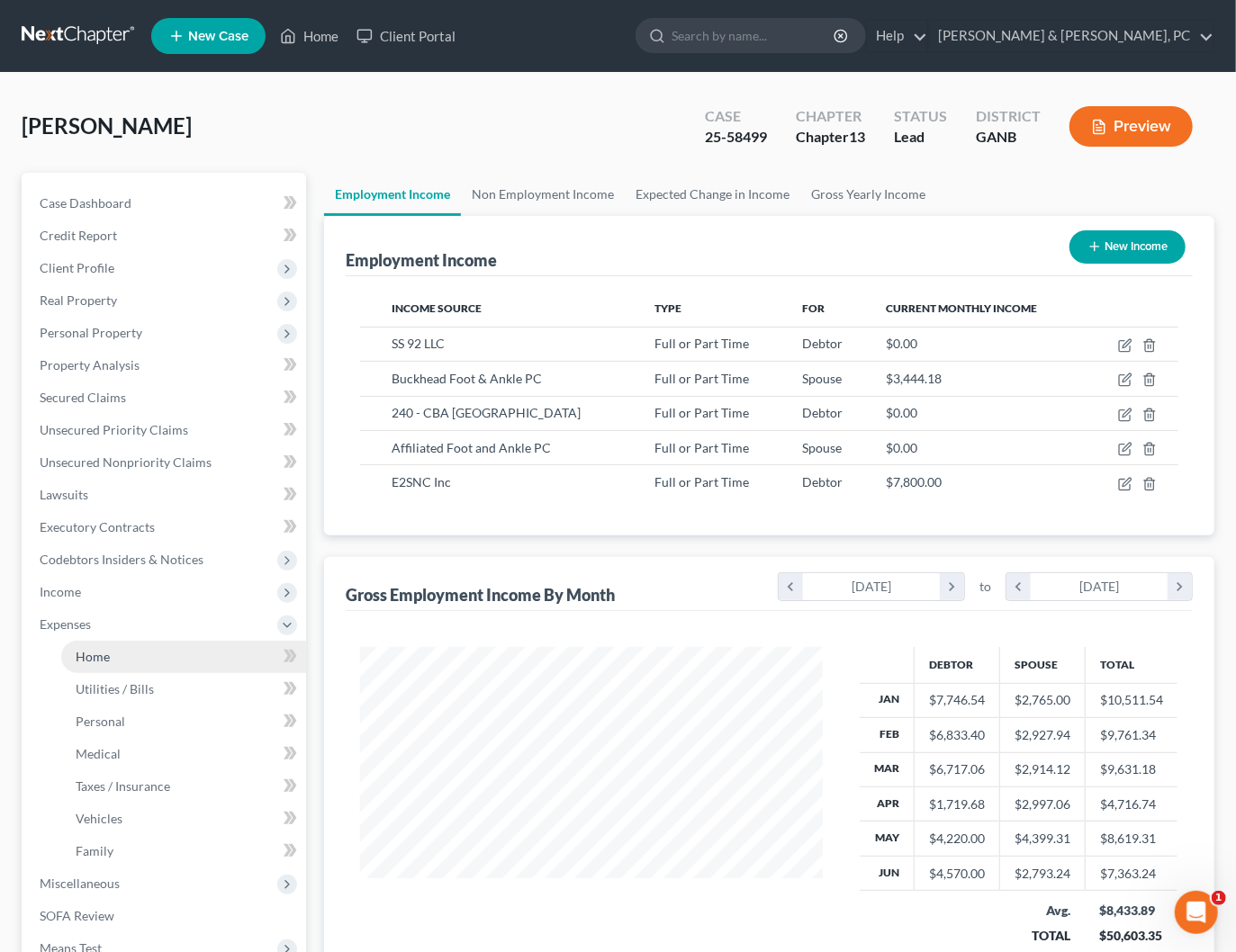
click at [93, 660] on span "Home" at bounding box center [93, 656] width 34 height 15
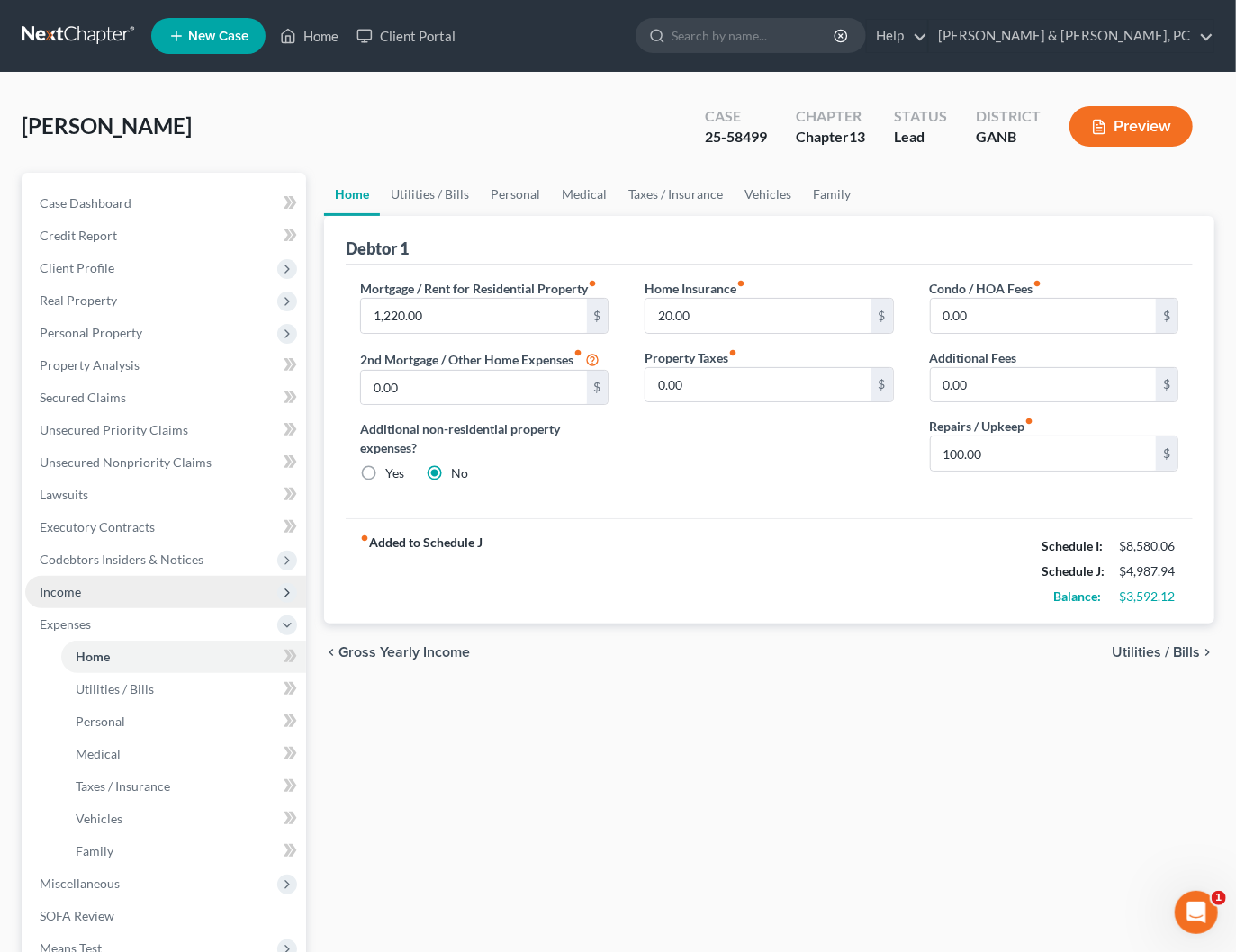
click at [98, 598] on span "Income" at bounding box center [165, 593] width 280 height 33
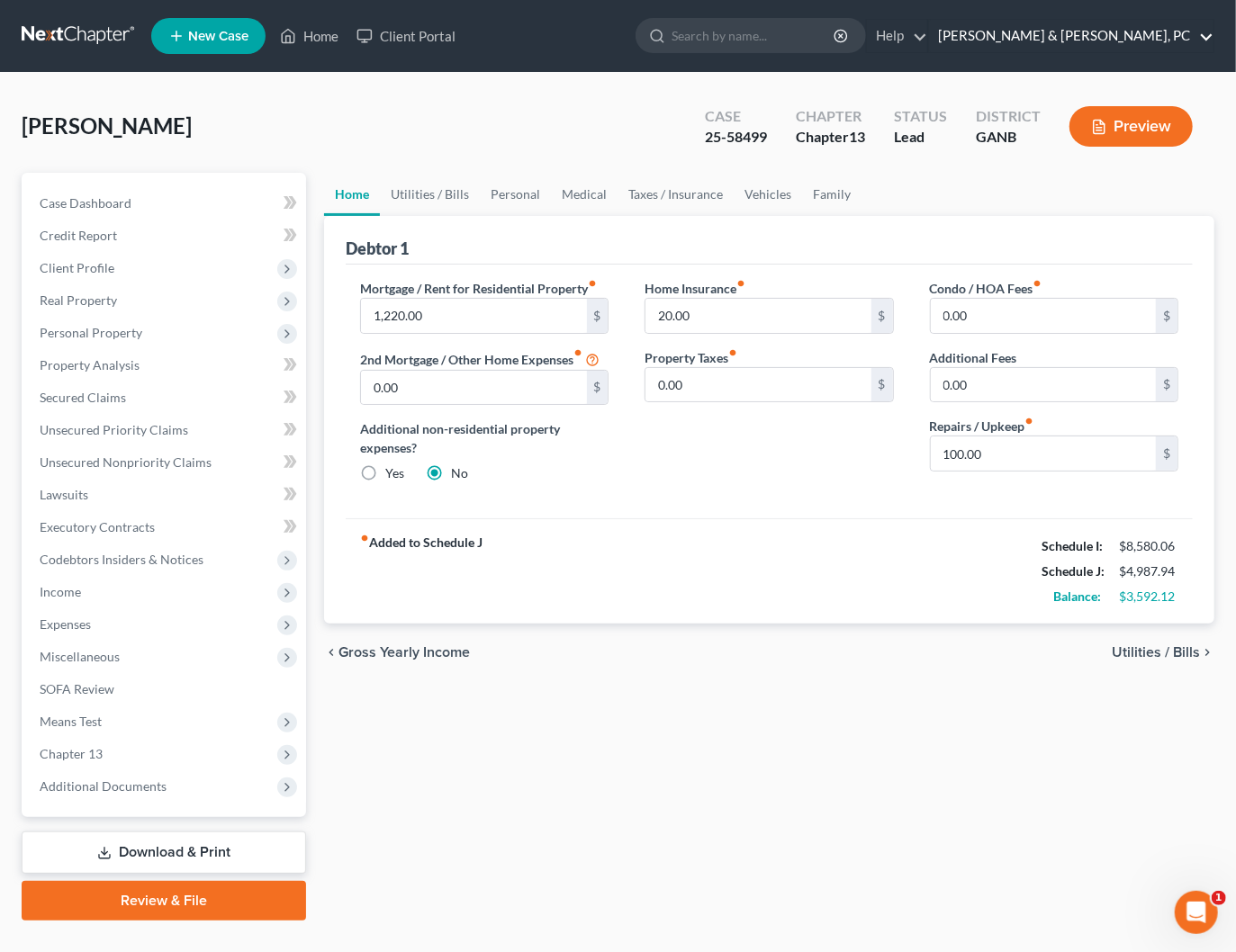
click at [1185, 30] on link "Blevins & Hong, PC" at bounding box center [1070, 36] width 284 height 33
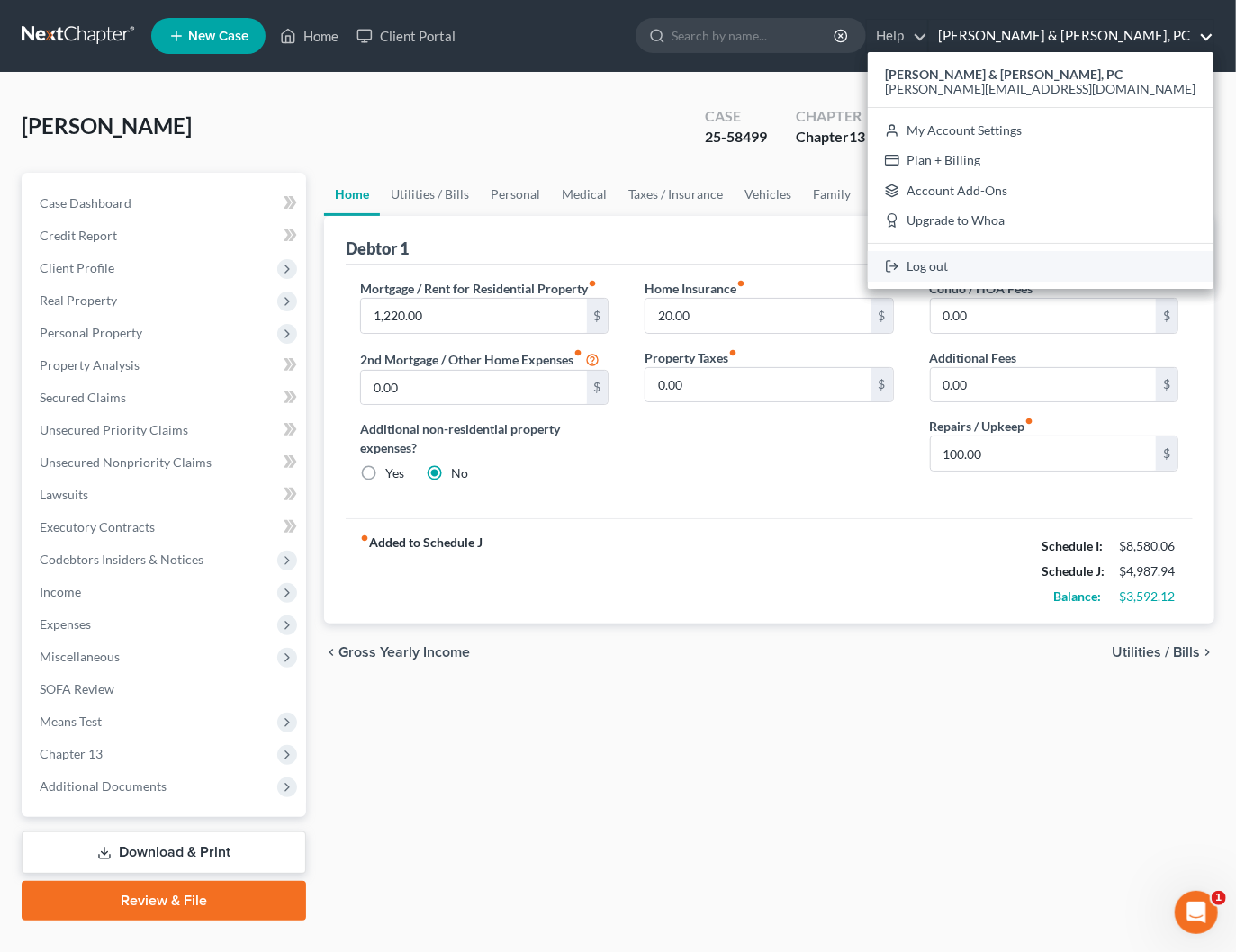
click at [1095, 260] on link "Log out" at bounding box center [1040, 267] width 346 height 31
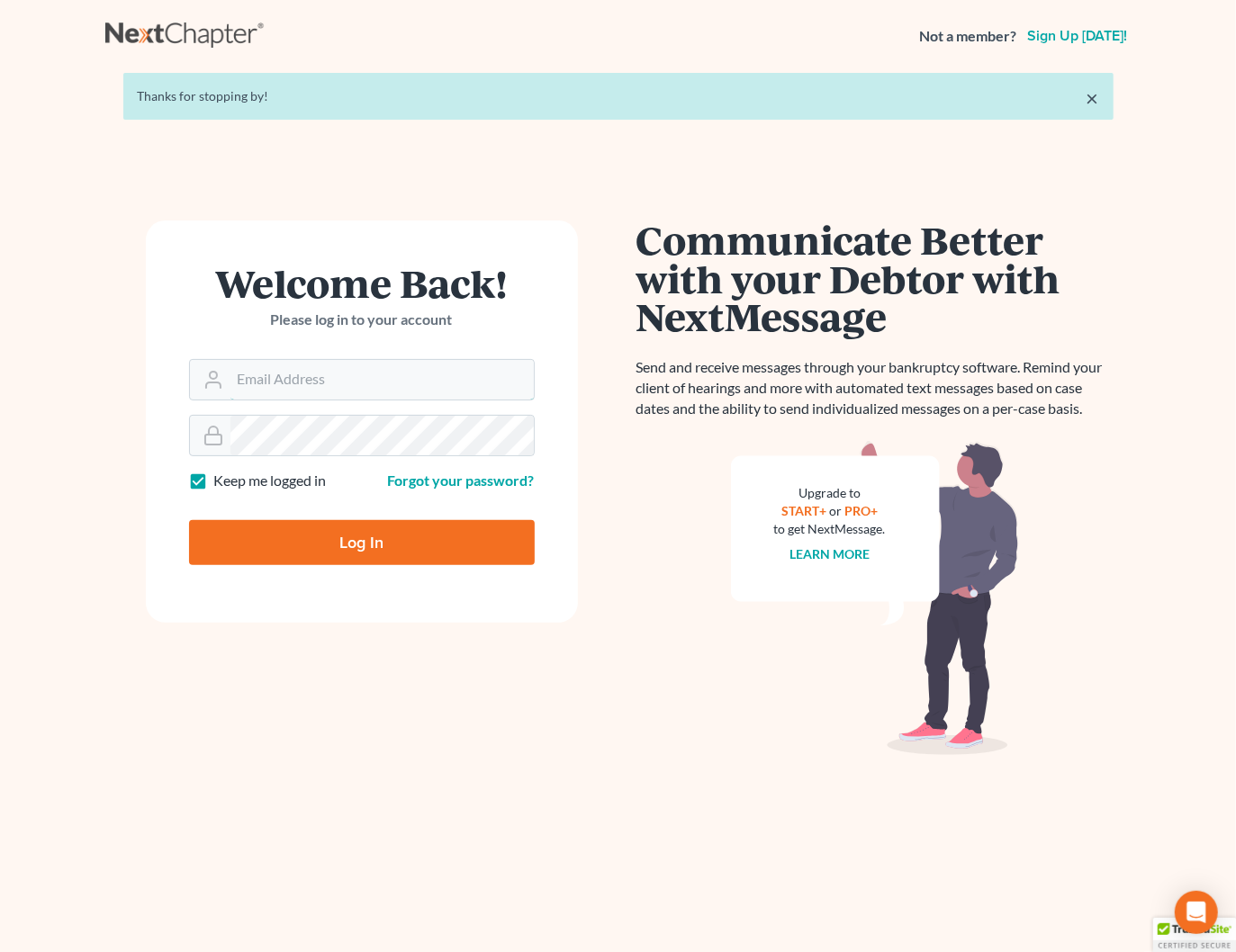
type input "[PERSON_NAME][EMAIL_ADDRESS][DOMAIN_NAME]"
click at [1089, 96] on link "×" at bounding box center [1093, 98] width 13 height 22
